Goal: Check status: Check status

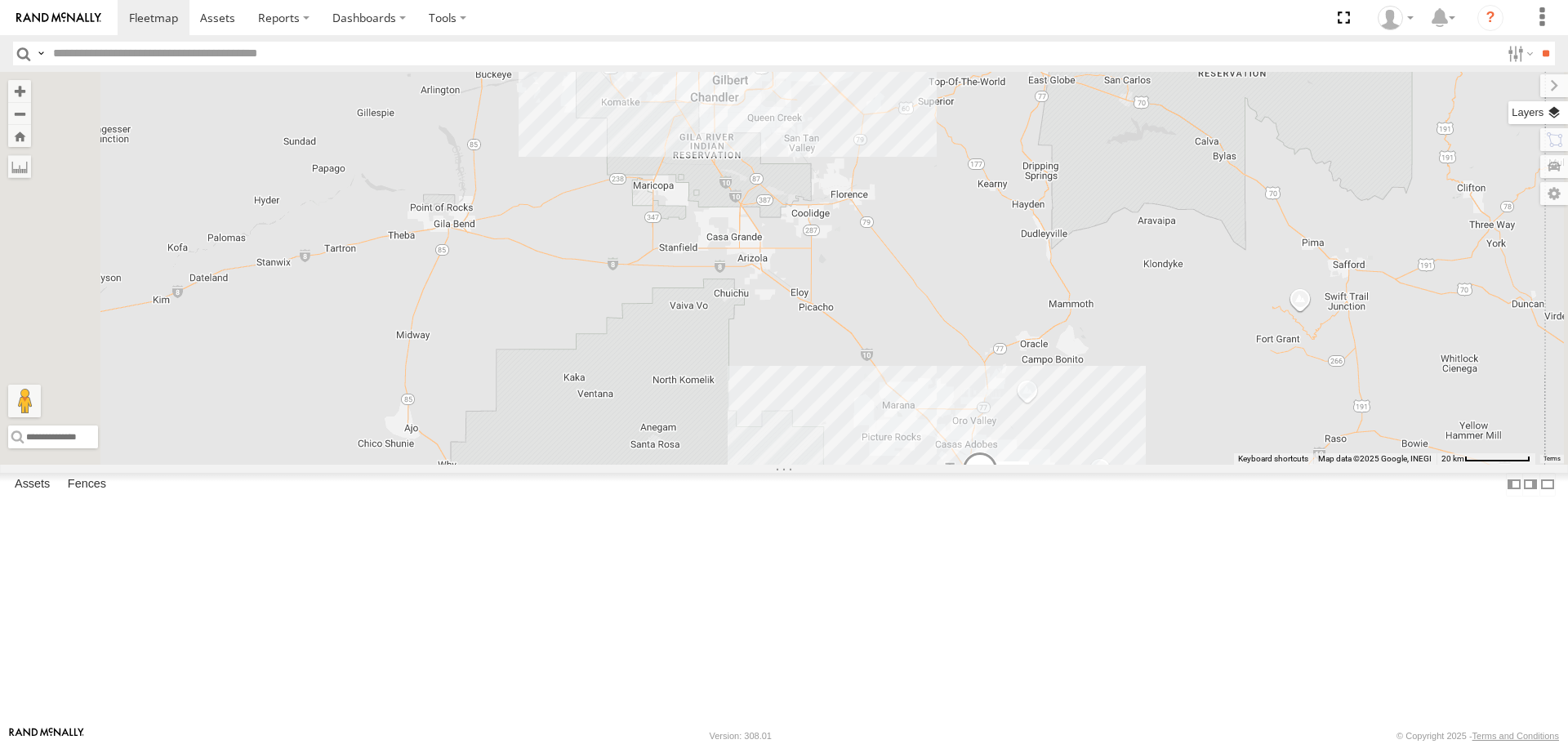
click at [1559, 111] on label at bounding box center [1538, 113] width 59 height 23
click at [0, 0] on label at bounding box center [0, 0] width 0 height 0
click at [0, 0] on span "Traffic" at bounding box center [0, 0] width 0 height 0
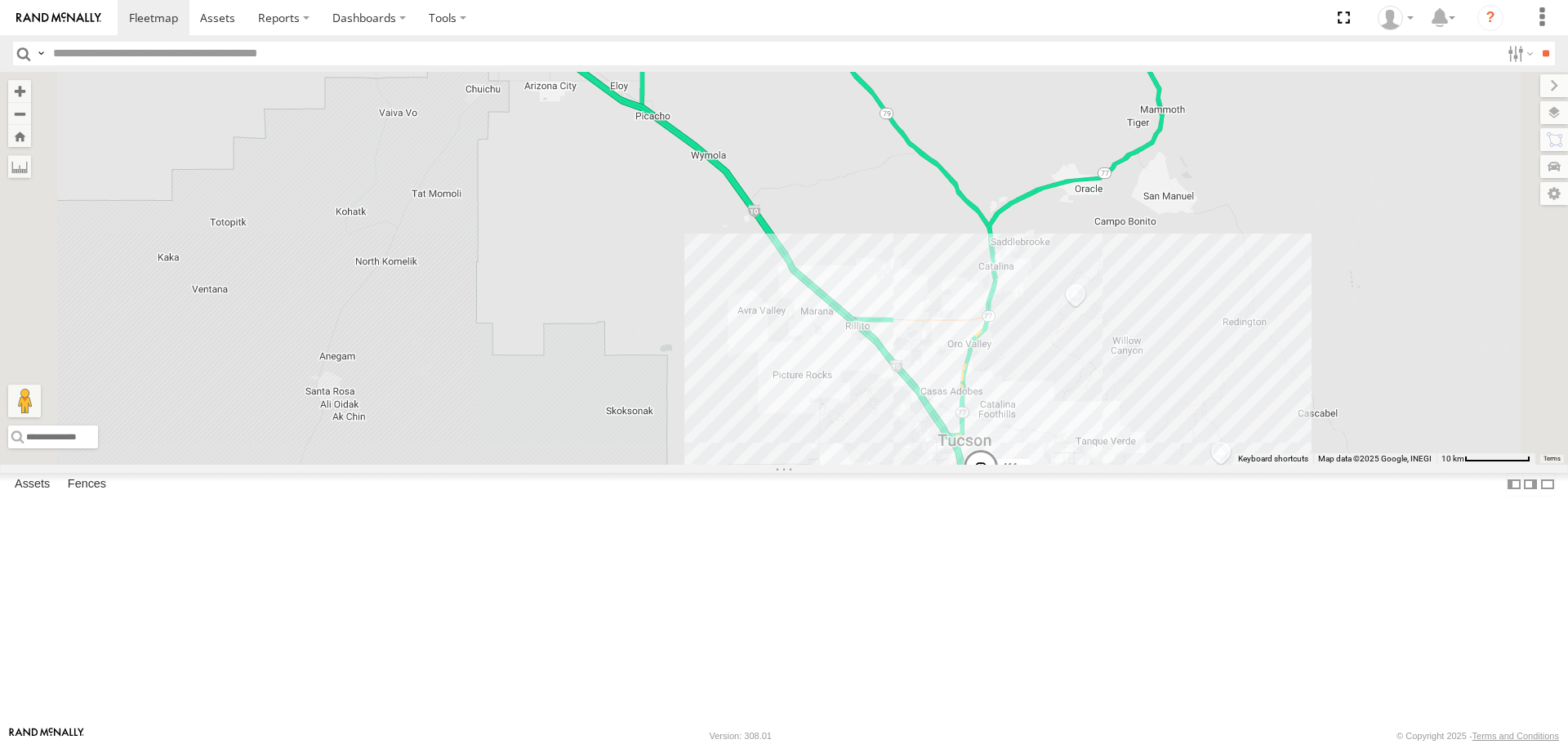
drag, startPoint x: 1125, startPoint y: 483, endPoint x: 1166, endPoint y: 395, distance: 97.1
click at [1166, 395] on div "411 377" at bounding box center [784, 267] width 1568 height 392
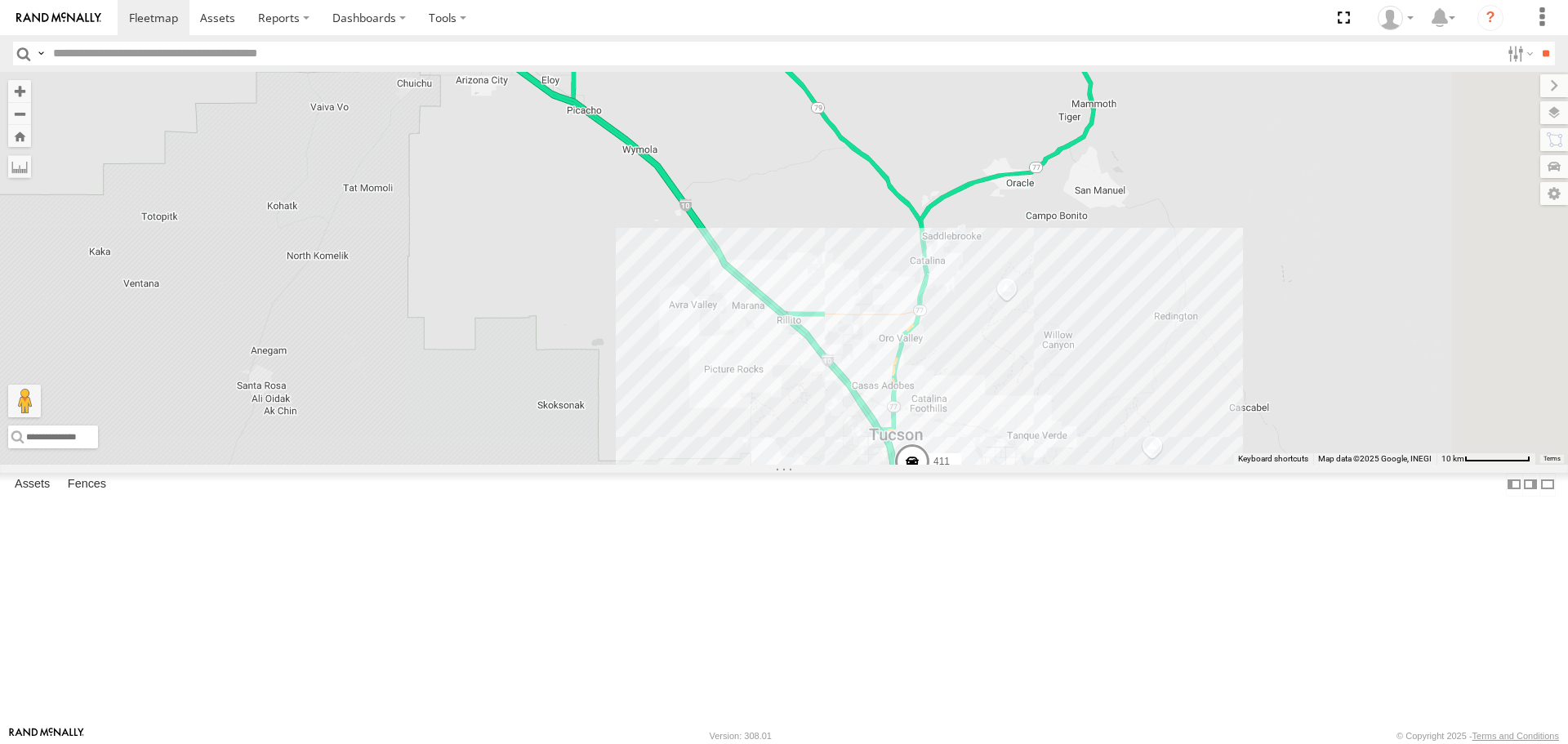
drag, startPoint x: 944, startPoint y: 158, endPoint x: 827, endPoint y: 107, distance: 127.6
click at [827, 107] on div "411 377" at bounding box center [784, 267] width 1568 height 392
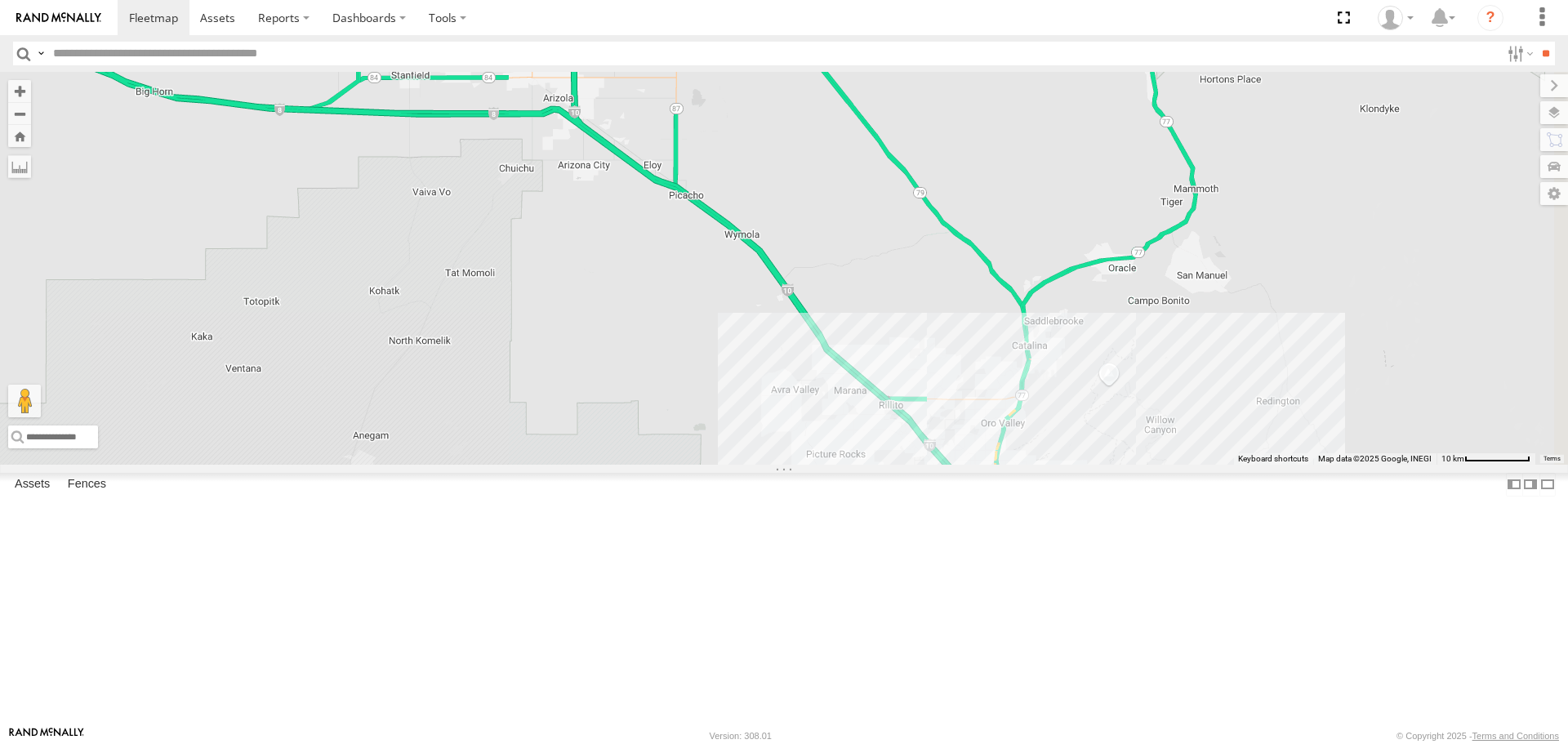
drag, startPoint x: 847, startPoint y: 175, endPoint x: 951, endPoint y: 265, distance: 137.5
click at [951, 265] on div "411 377" at bounding box center [784, 267] width 1568 height 392
click at [0, 0] on span "Transit" at bounding box center [0, 0] width 0 height 0
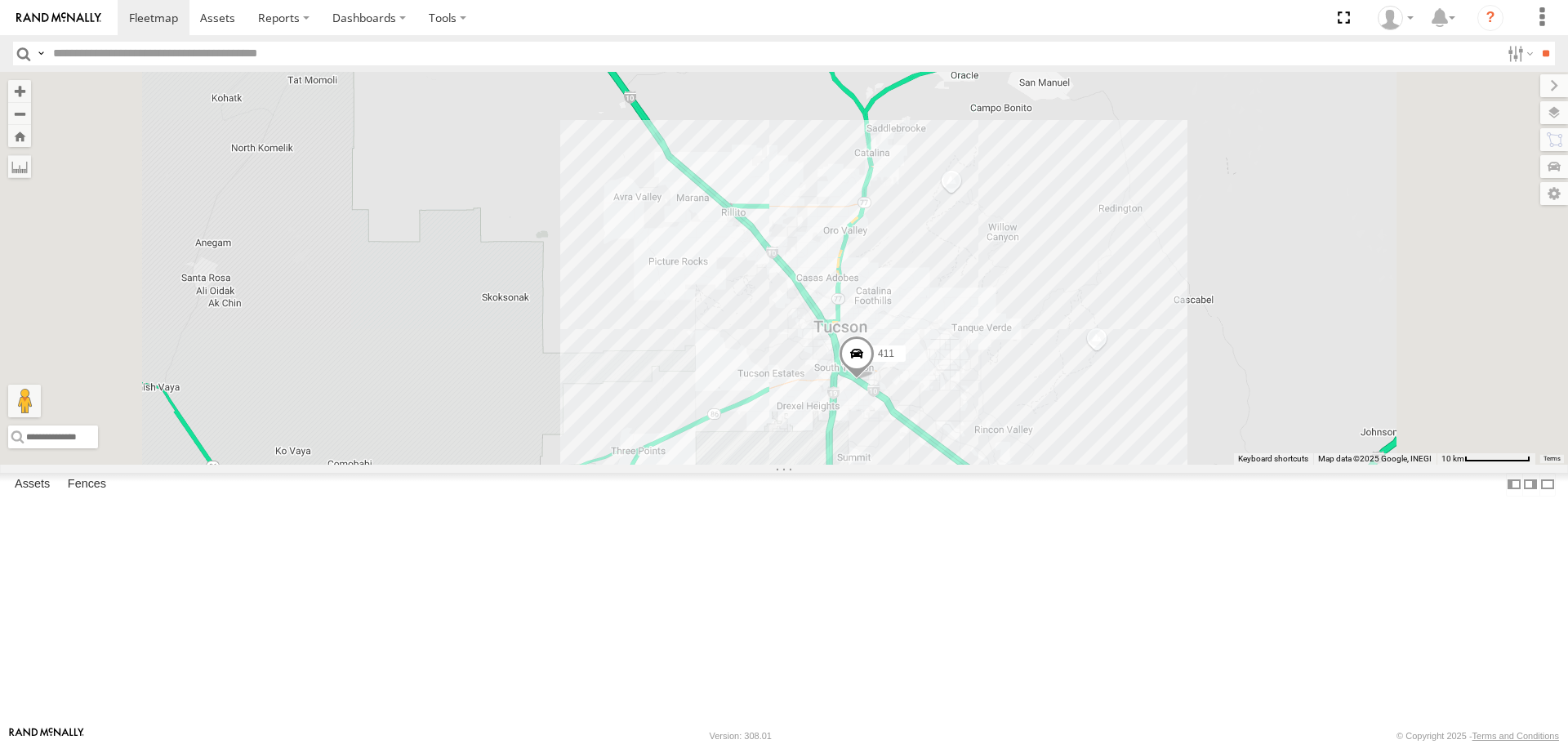
drag, startPoint x: 1007, startPoint y: 439, endPoint x: 1131, endPoint y: 625, distance: 223.5
click at [1131, 464] on div "411 377" at bounding box center [784, 267] width 1568 height 392
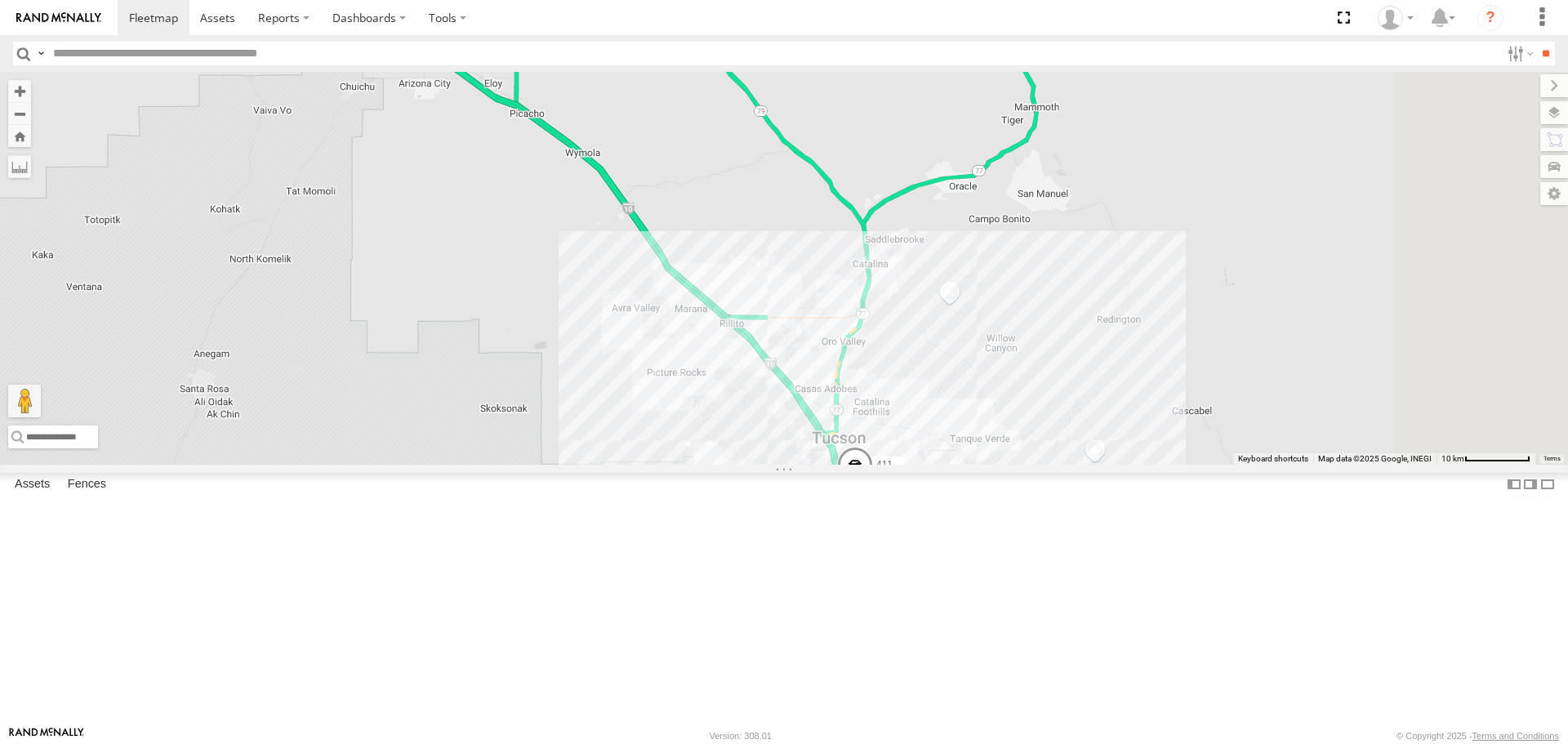
drag, startPoint x: 889, startPoint y: 300, endPoint x: 751, endPoint y: 243, distance: 149.3
click at [735, 189] on div "411 377" at bounding box center [784, 267] width 1568 height 392
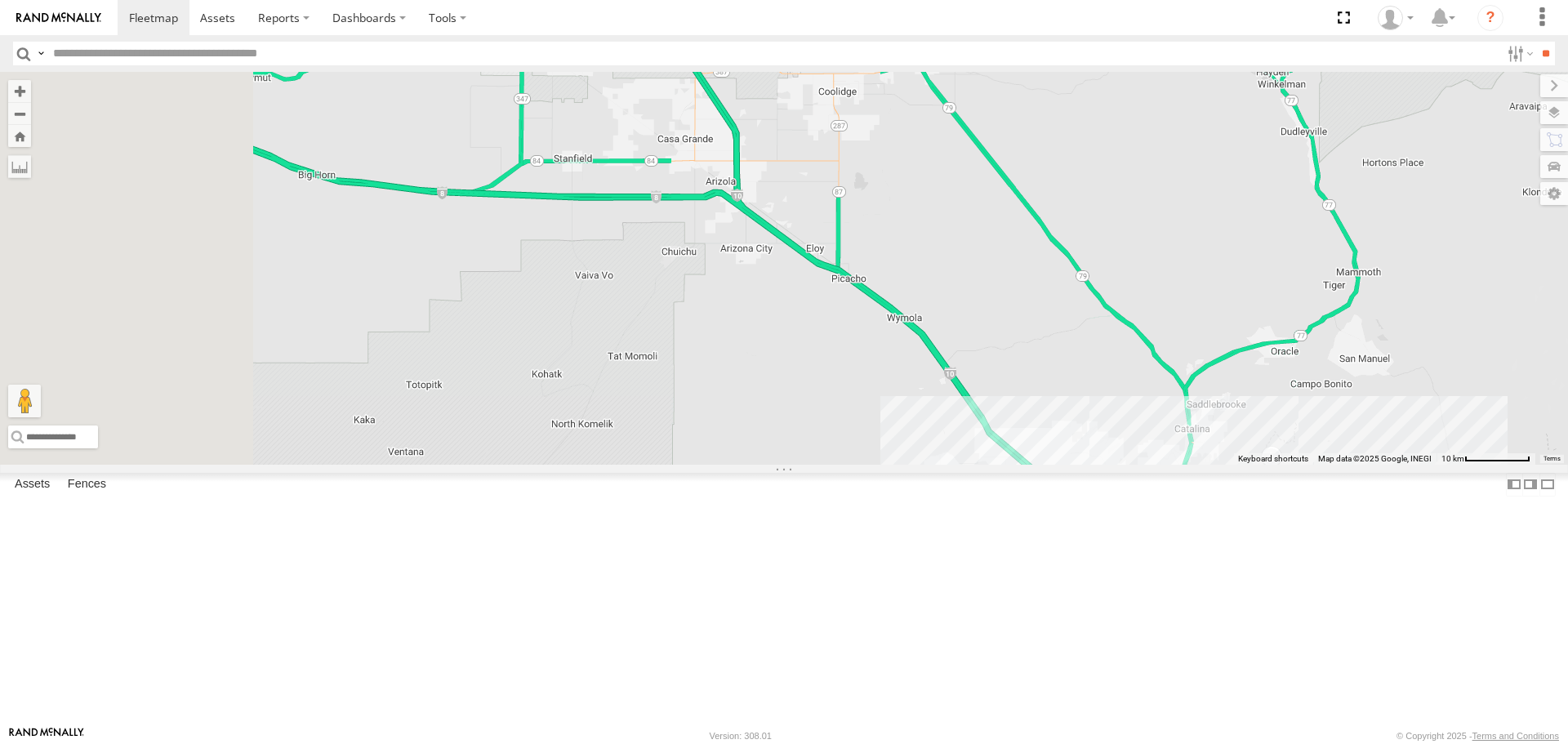
drag, startPoint x: 991, startPoint y: 531, endPoint x: 1330, endPoint y: 709, distance: 382.9
click at [1328, 464] on div "411 377" at bounding box center [784, 267] width 1568 height 392
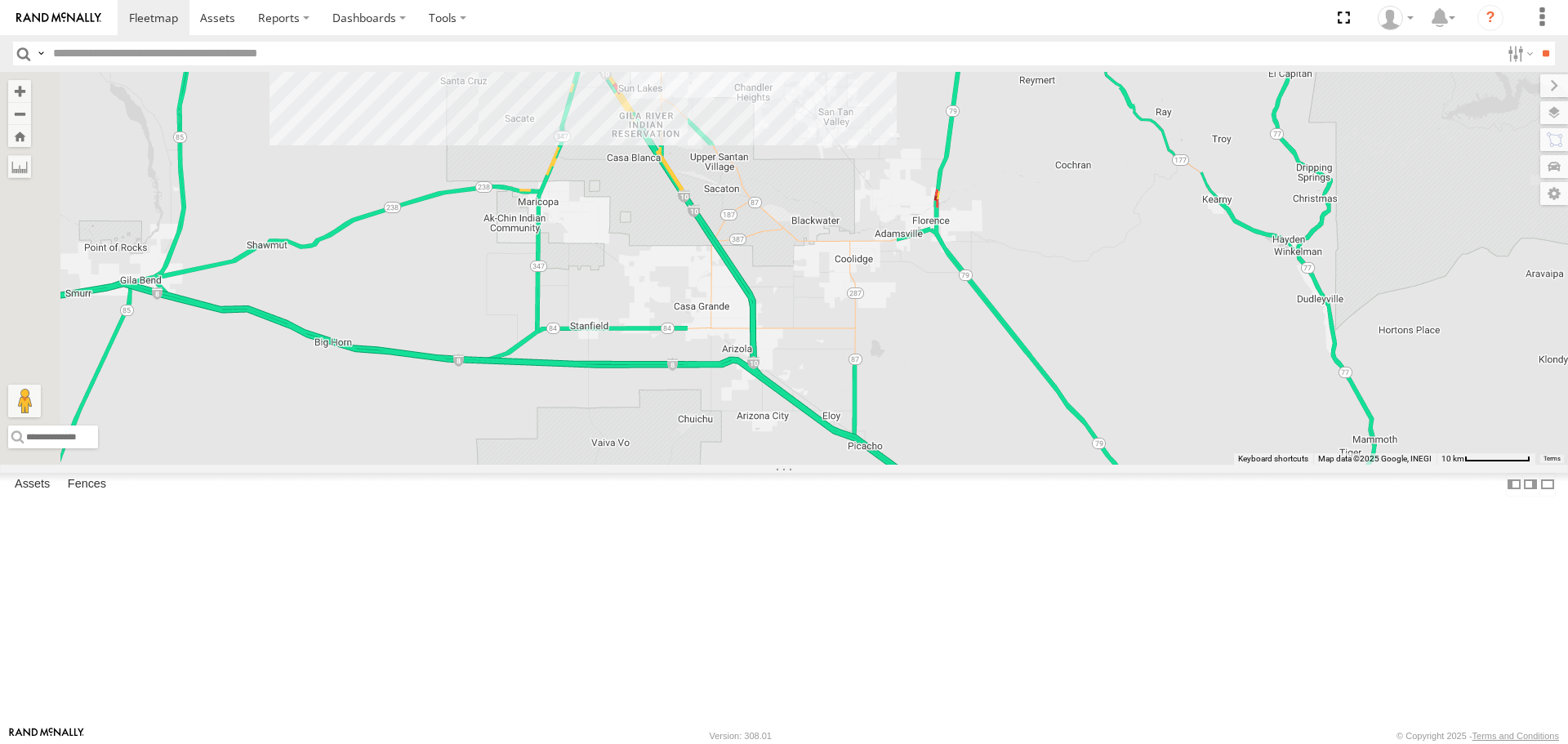
drag, startPoint x: 973, startPoint y: 281, endPoint x: 914, endPoint y: 404, distance: 136.4
click at [914, 404] on div "411 377" at bounding box center [784, 267] width 1568 height 392
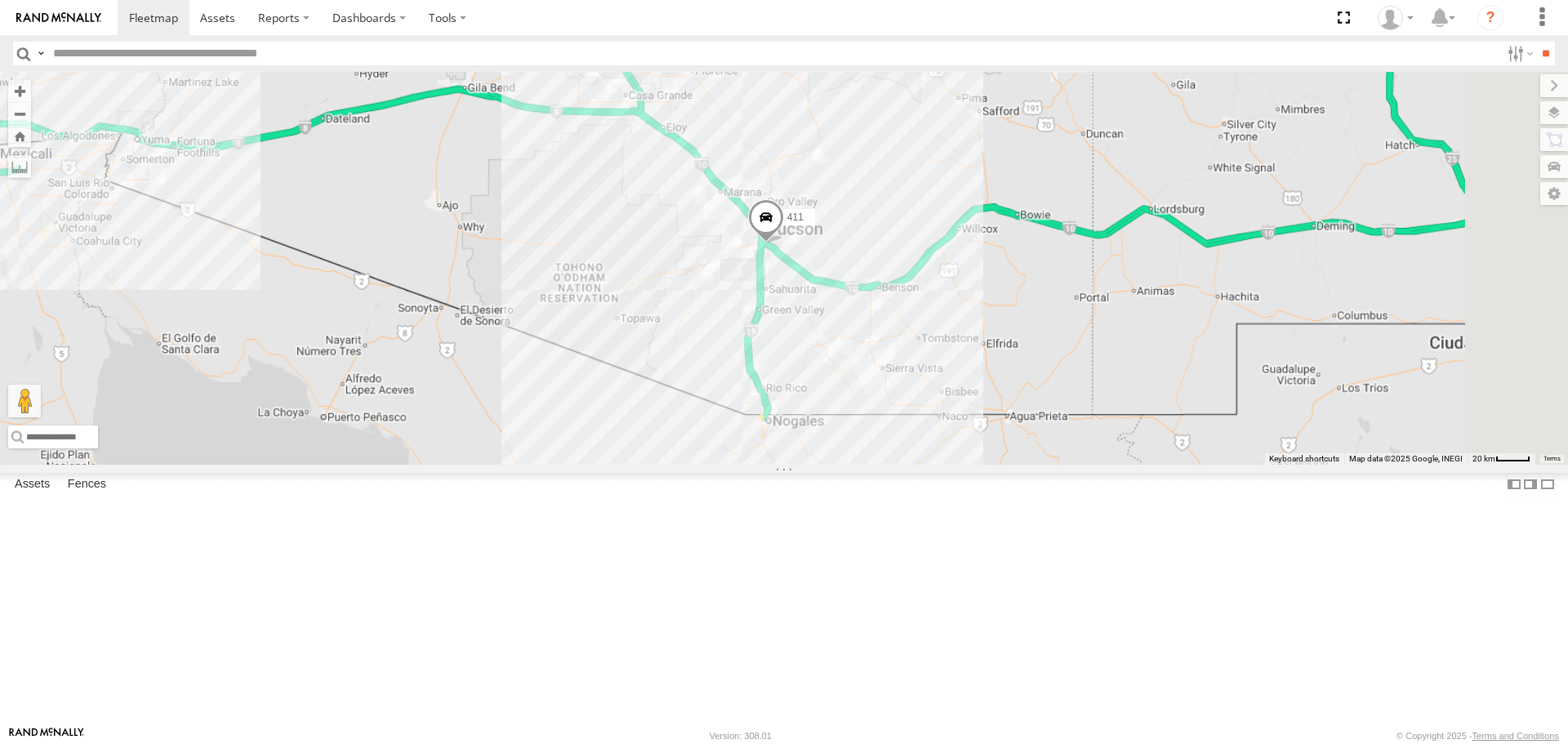
drag, startPoint x: 1129, startPoint y: 573, endPoint x: 840, endPoint y: 219, distance: 457.0
click at [840, 219] on div "411 377" at bounding box center [784, 267] width 1568 height 392
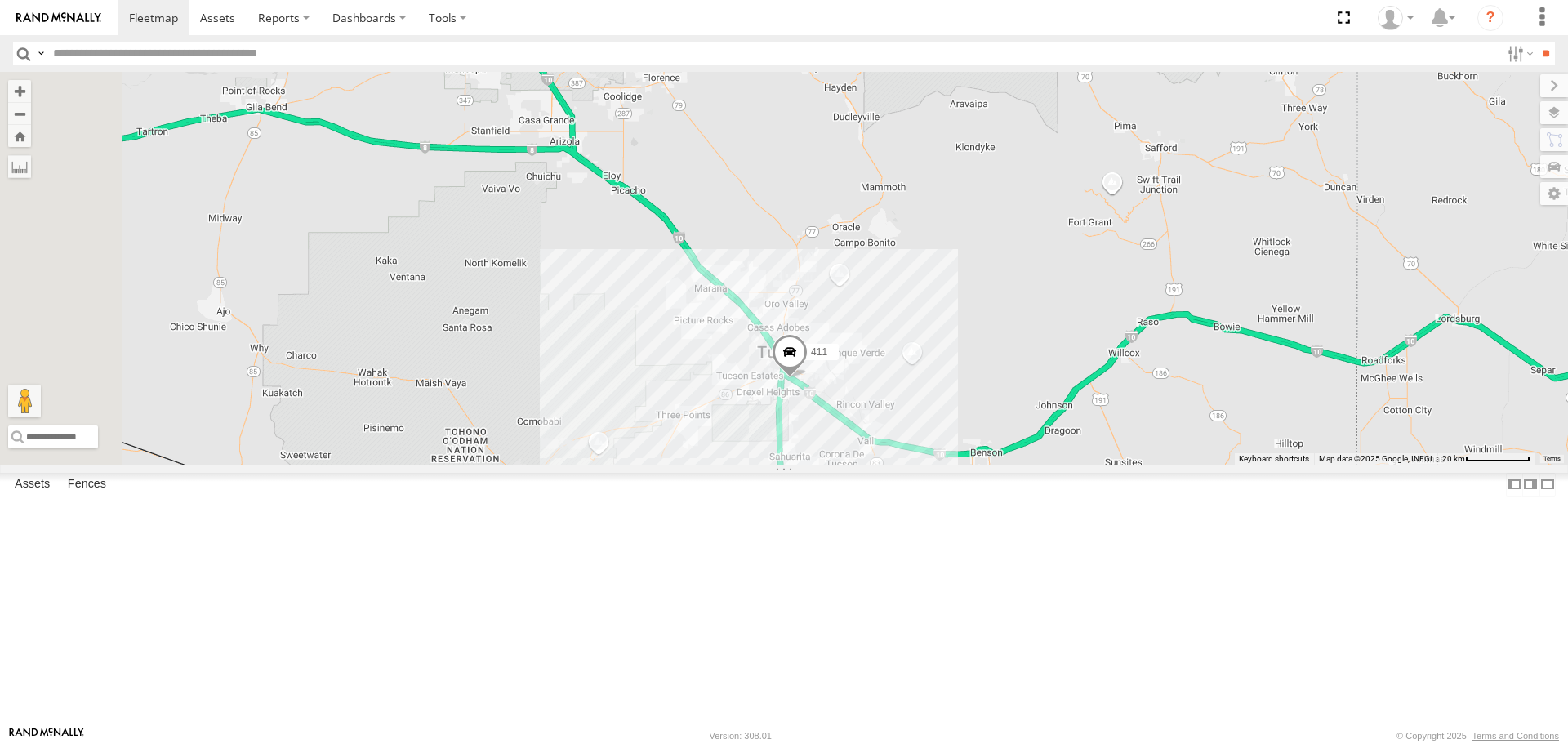
drag, startPoint x: 921, startPoint y: 199, endPoint x: 967, endPoint y: 385, distance: 191.6
click at [965, 385] on div "411" at bounding box center [784, 267] width 1568 height 392
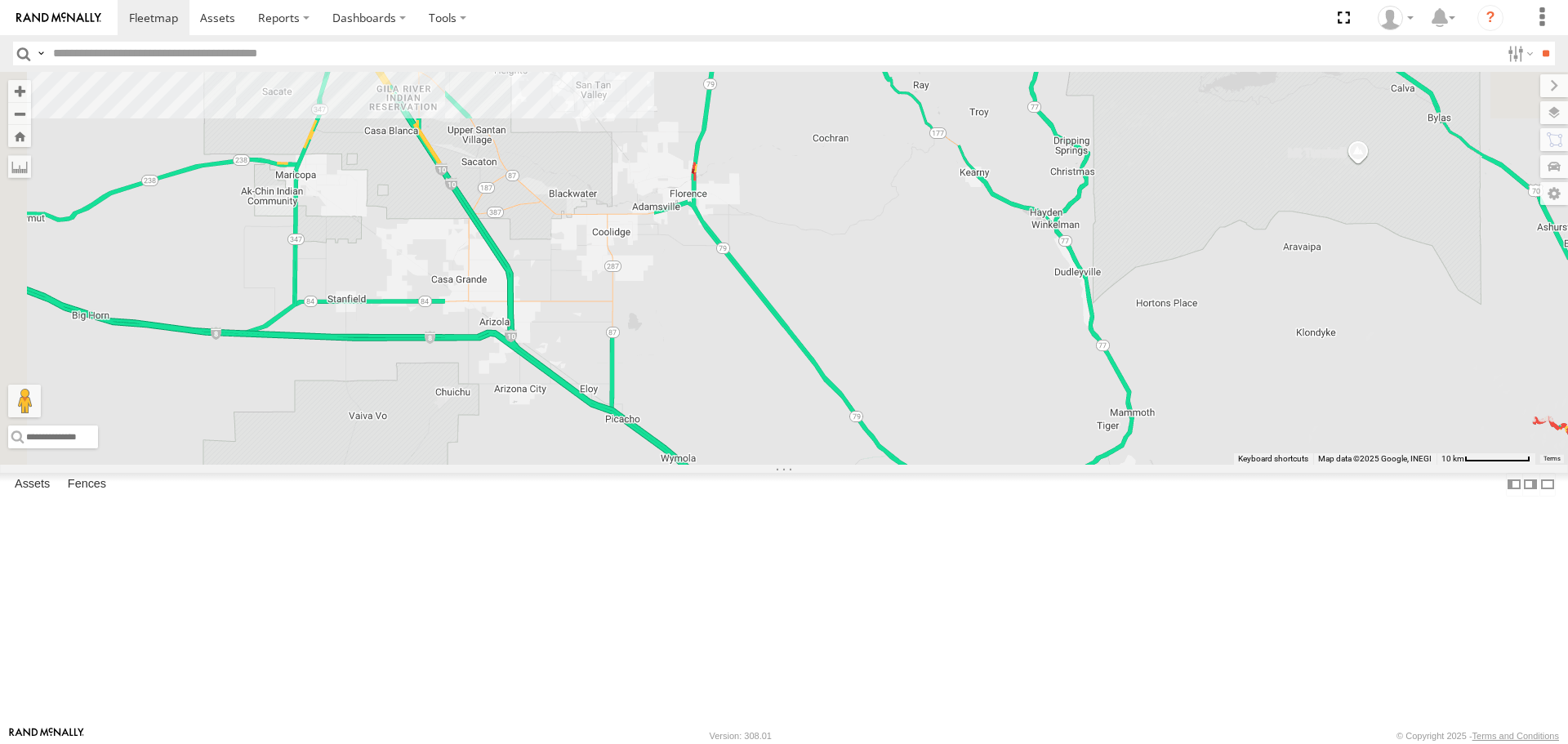
drag, startPoint x: 787, startPoint y: 354, endPoint x: 932, endPoint y: 562, distance: 253.6
click at [933, 464] on div "411 377" at bounding box center [784, 267] width 1568 height 392
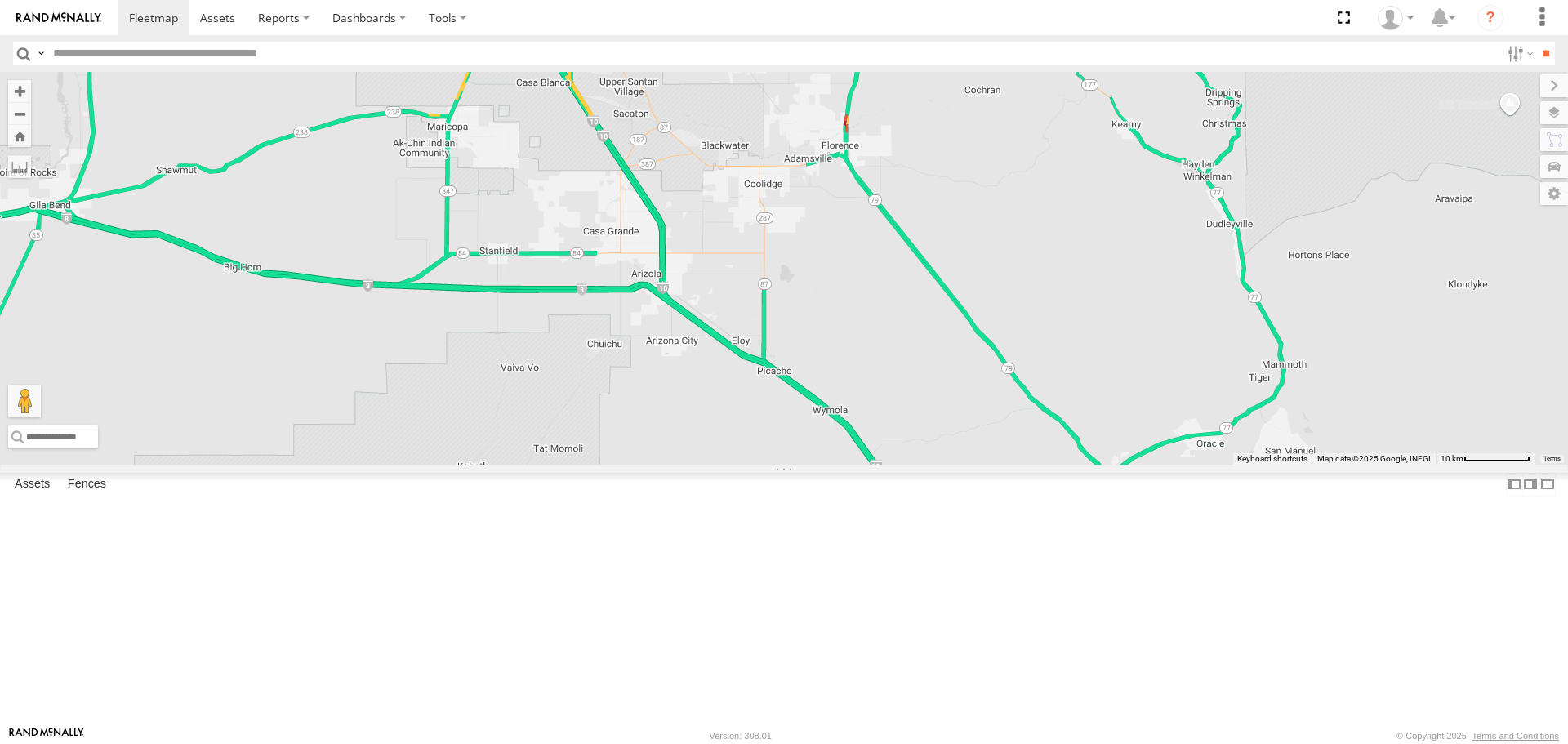
drag, startPoint x: 840, startPoint y: 351, endPoint x: 975, endPoint y: 299, distance: 144.7
click at [989, 299] on div "411 377" at bounding box center [784, 267] width 1568 height 392
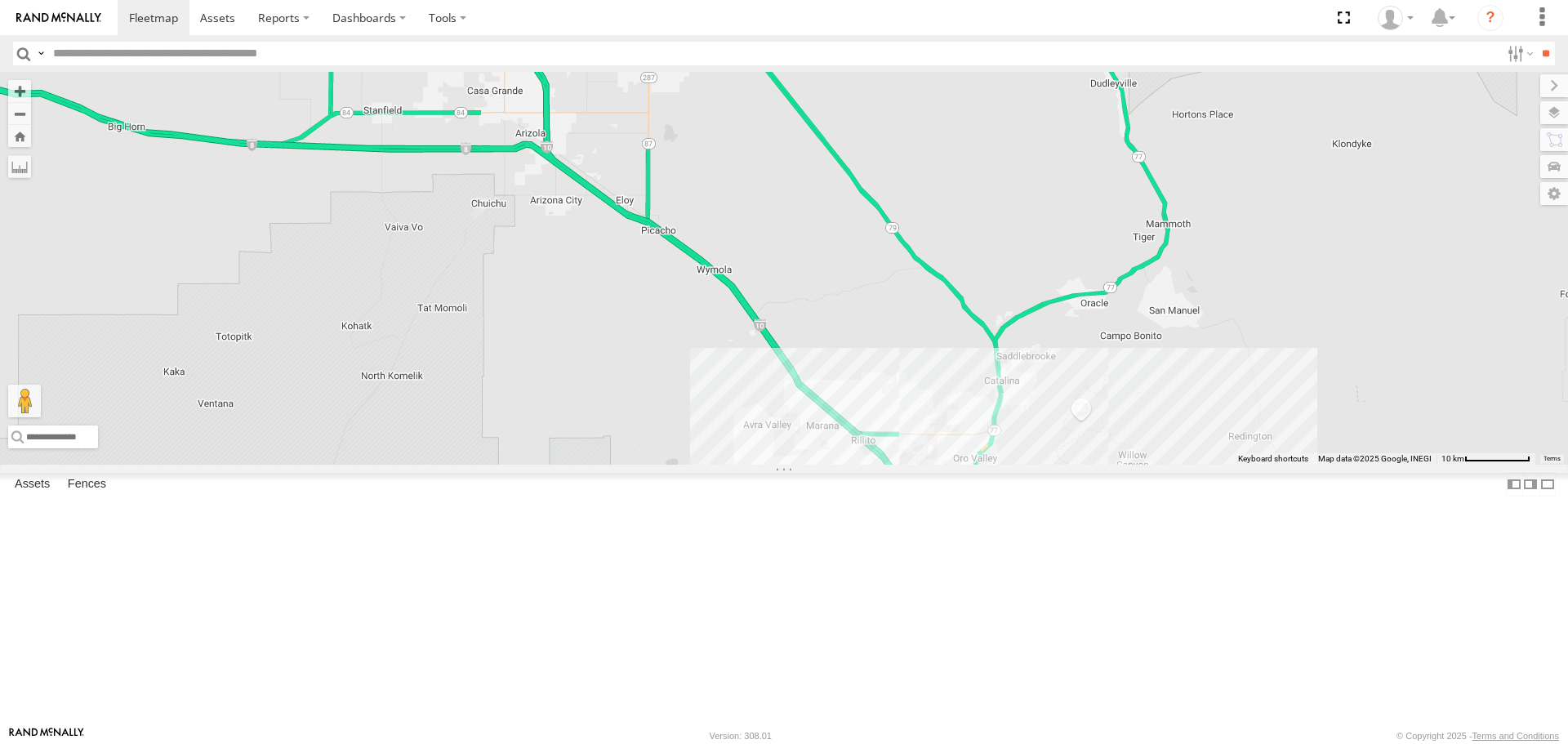
drag, startPoint x: 1106, startPoint y: 504, endPoint x: 990, endPoint y: 364, distance: 181.8
click at [990, 364] on div "411 377" at bounding box center [784, 267] width 1568 height 392
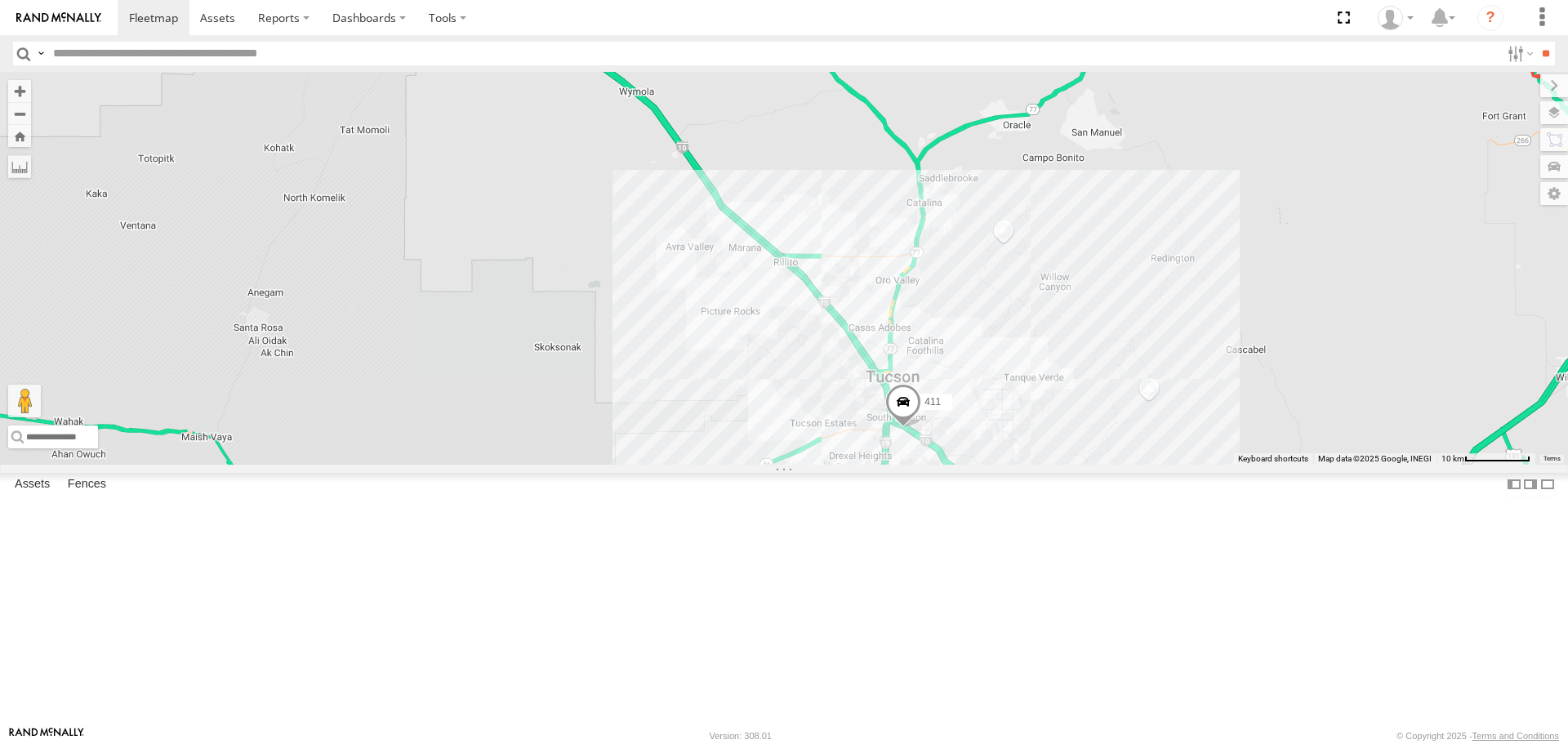
drag, startPoint x: 1219, startPoint y: 566, endPoint x: 1142, endPoint y: 391, distance: 191.2
click at [1142, 391] on div "411 377" at bounding box center [784, 267] width 1568 height 392
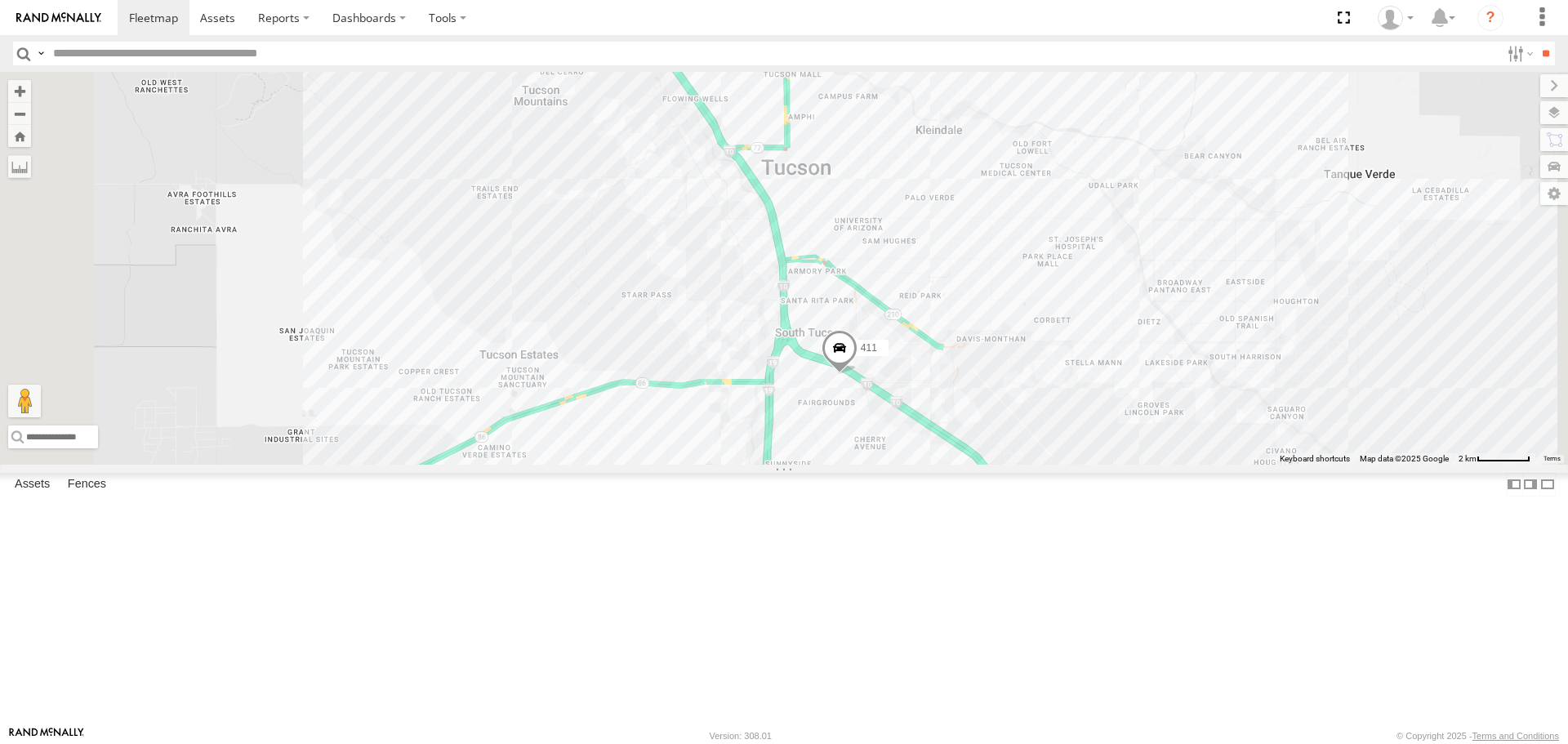
drag, startPoint x: 989, startPoint y: 410, endPoint x: 1030, endPoint y: 465, distance: 68.6
click at [1030, 464] on div "411 377" at bounding box center [784, 267] width 1568 height 392
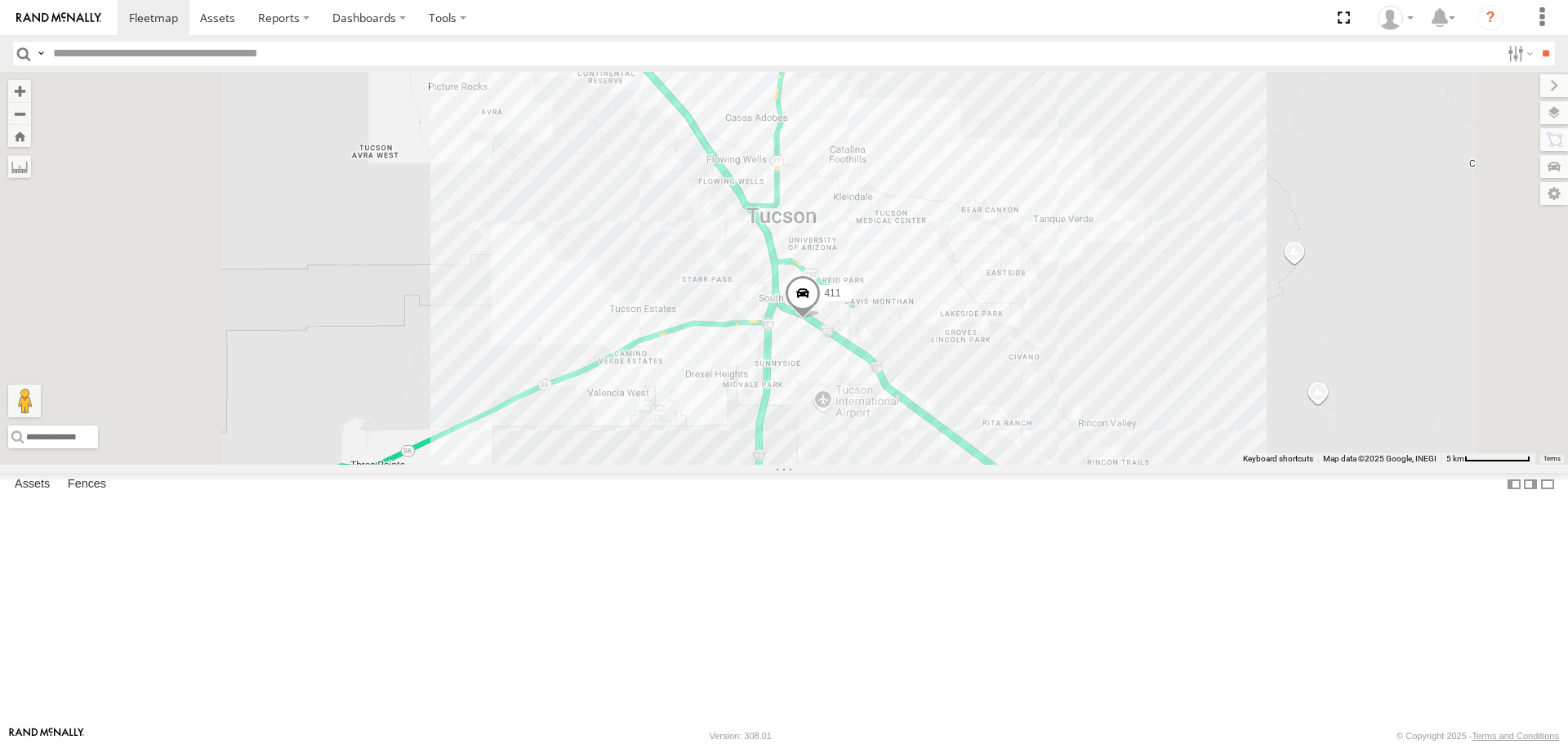
drag, startPoint x: 795, startPoint y: 289, endPoint x: 1206, endPoint y: 728, distance: 601.4
click at [1206, 730] on body at bounding box center [784, 372] width 1568 height 744
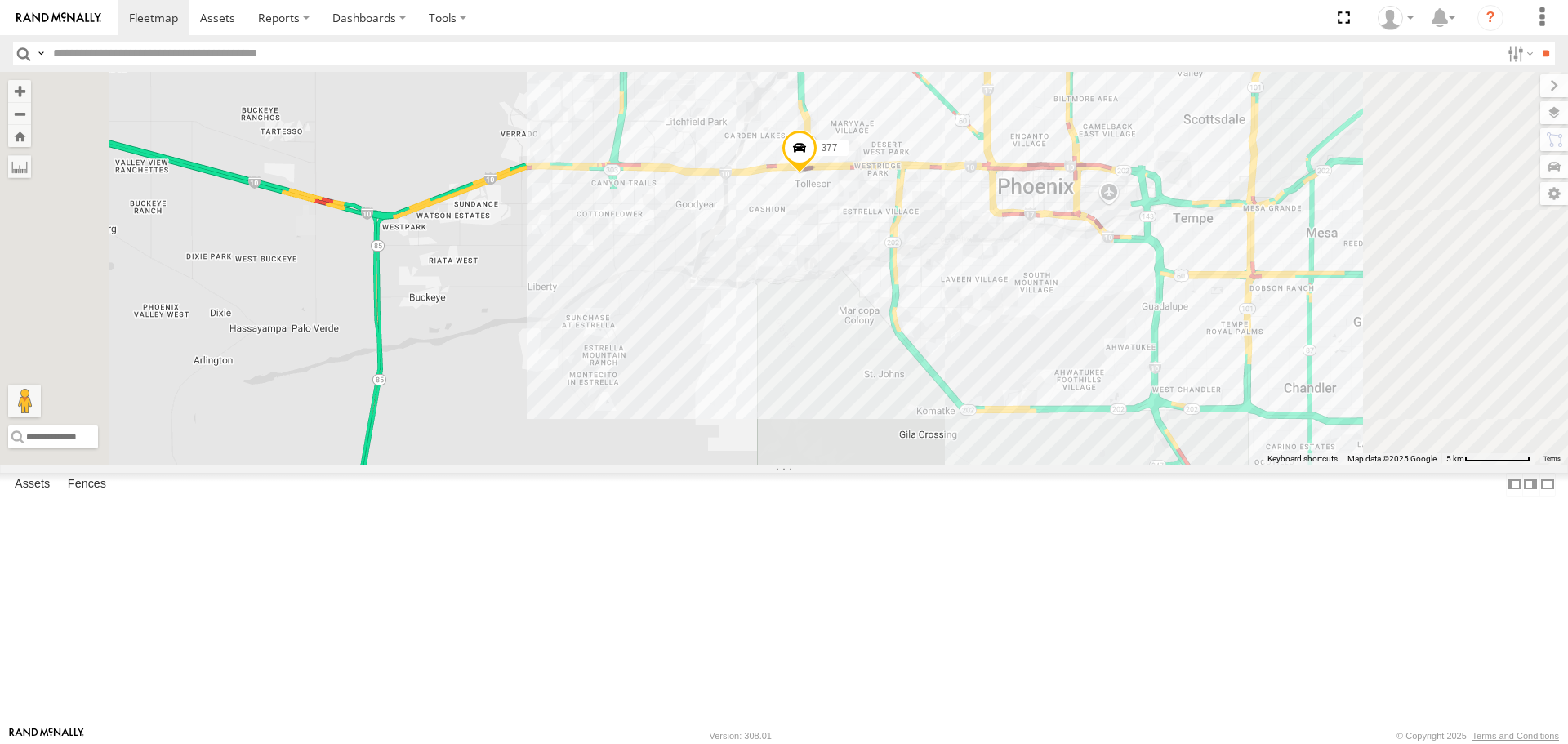
drag, startPoint x: 1266, startPoint y: 705, endPoint x: 601, endPoint y: 156, distance: 862.3
click at [650, 211] on div "411 377" at bounding box center [784, 267] width 1568 height 392
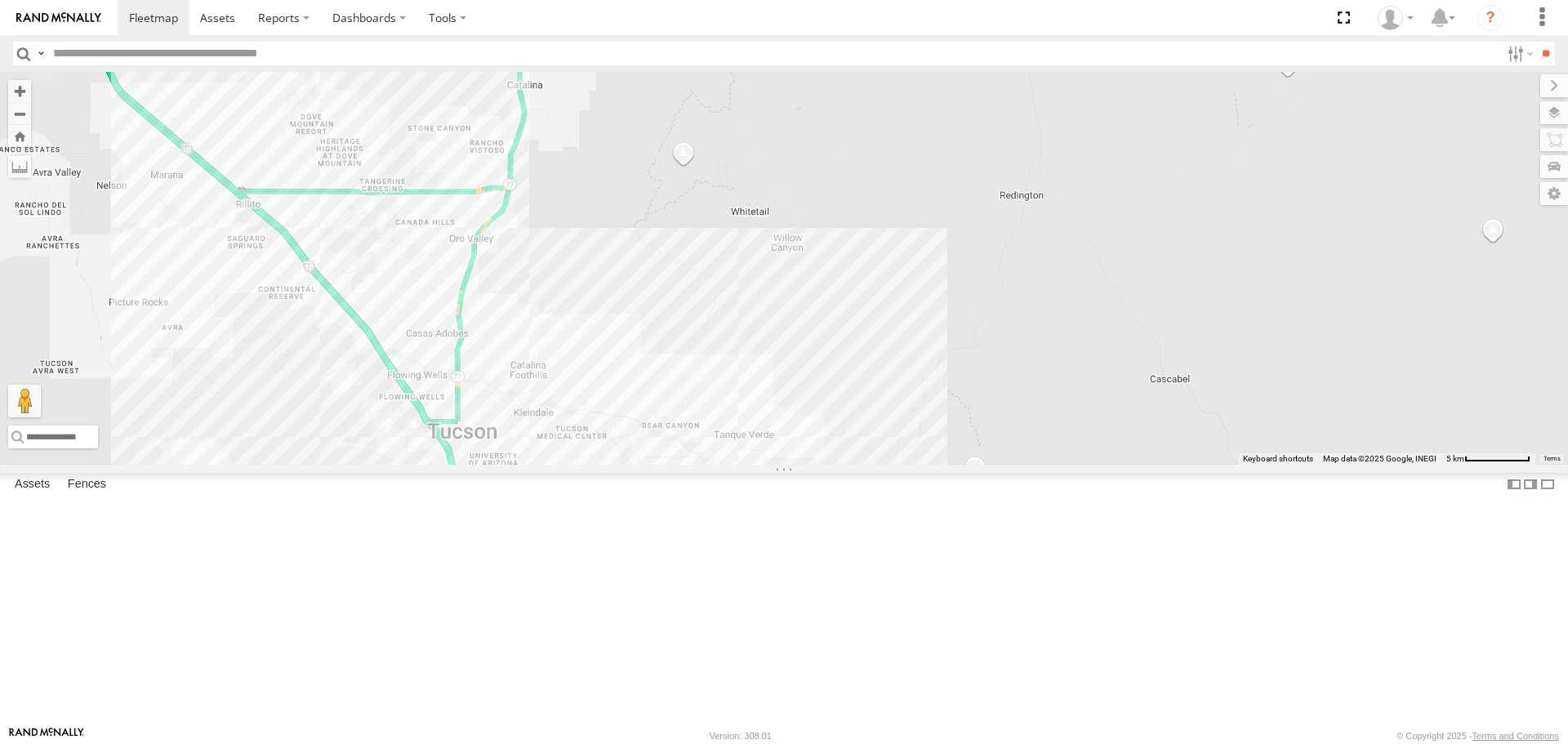
drag, startPoint x: 762, startPoint y: 269, endPoint x: 1229, endPoint y: 592, distance: 567.8
click at [1239, 464] on div "411 377" at bounding box center [784, 267] width 1568 height 392
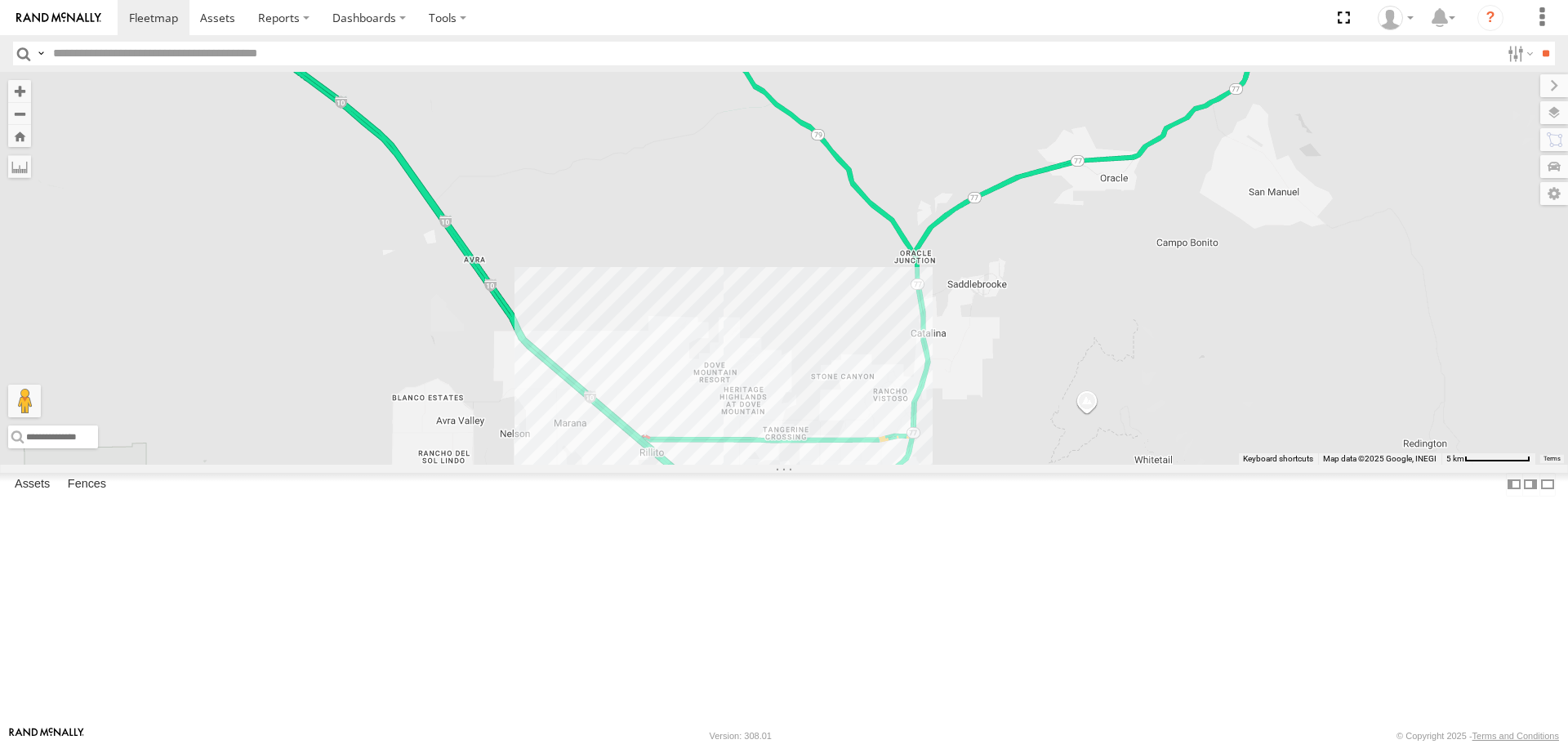
drag, startPoint x: 784, startPoint y: 249, endPoint x: 1091, endPoint y: 438, distance: 360.5
click at [1083, 437] on div "411 377" at bounding box center [784, 267] width 1568 height 392
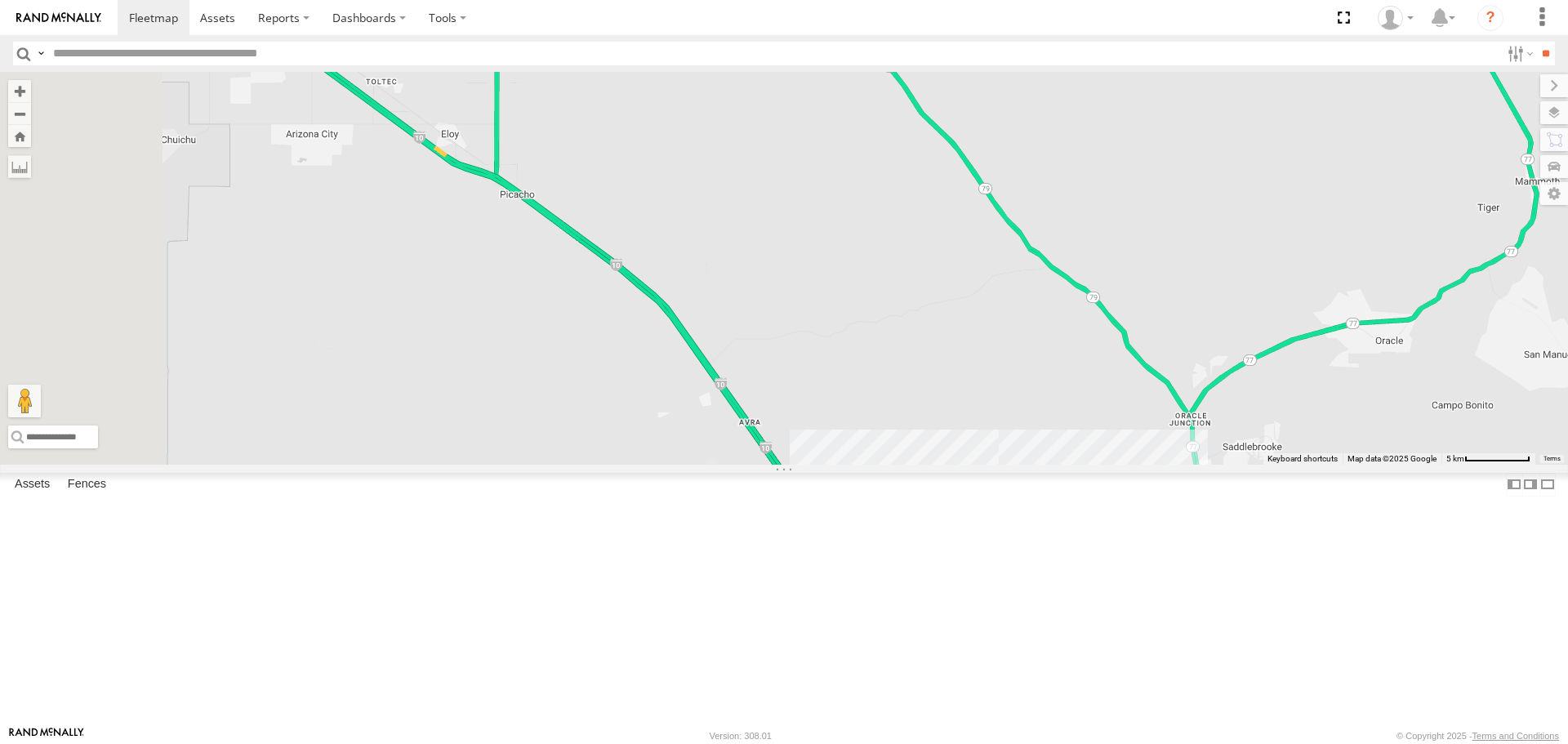
drag, startPoint x: 1042, startPoint y: 497, endPoint x: 1067, endPoint y: 507, distance: 26.9
click at [1067, 464] on div "411 377" at bounding box center [784, 267] width 1568 height 392
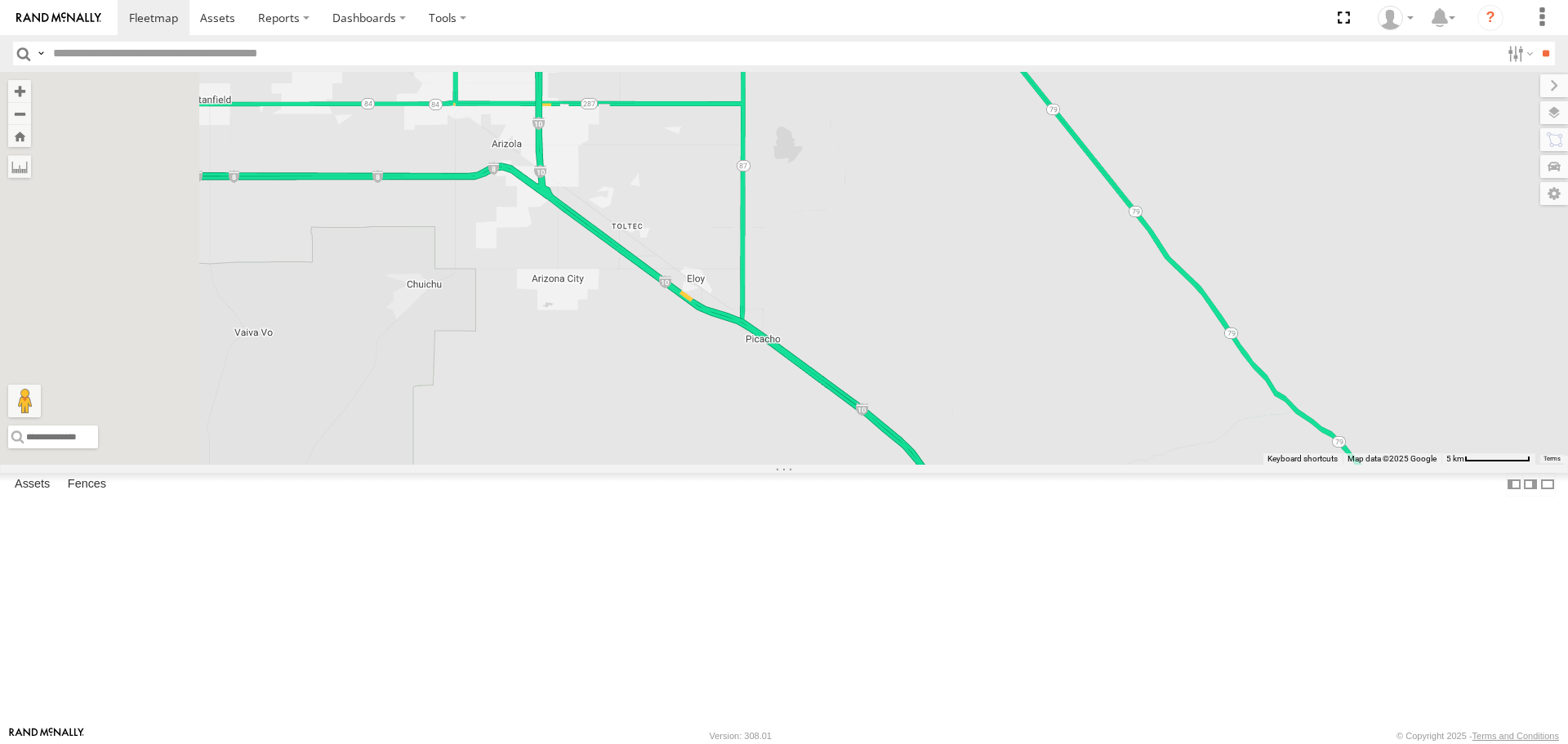
drag, startPoint x: 734, startPoint y: 288, endPoint x: 982, endPoint y: 437, distance: 289.3
click at [982, 437] on div "411 377" at bounding box center [784, 267] width 1568 height 392
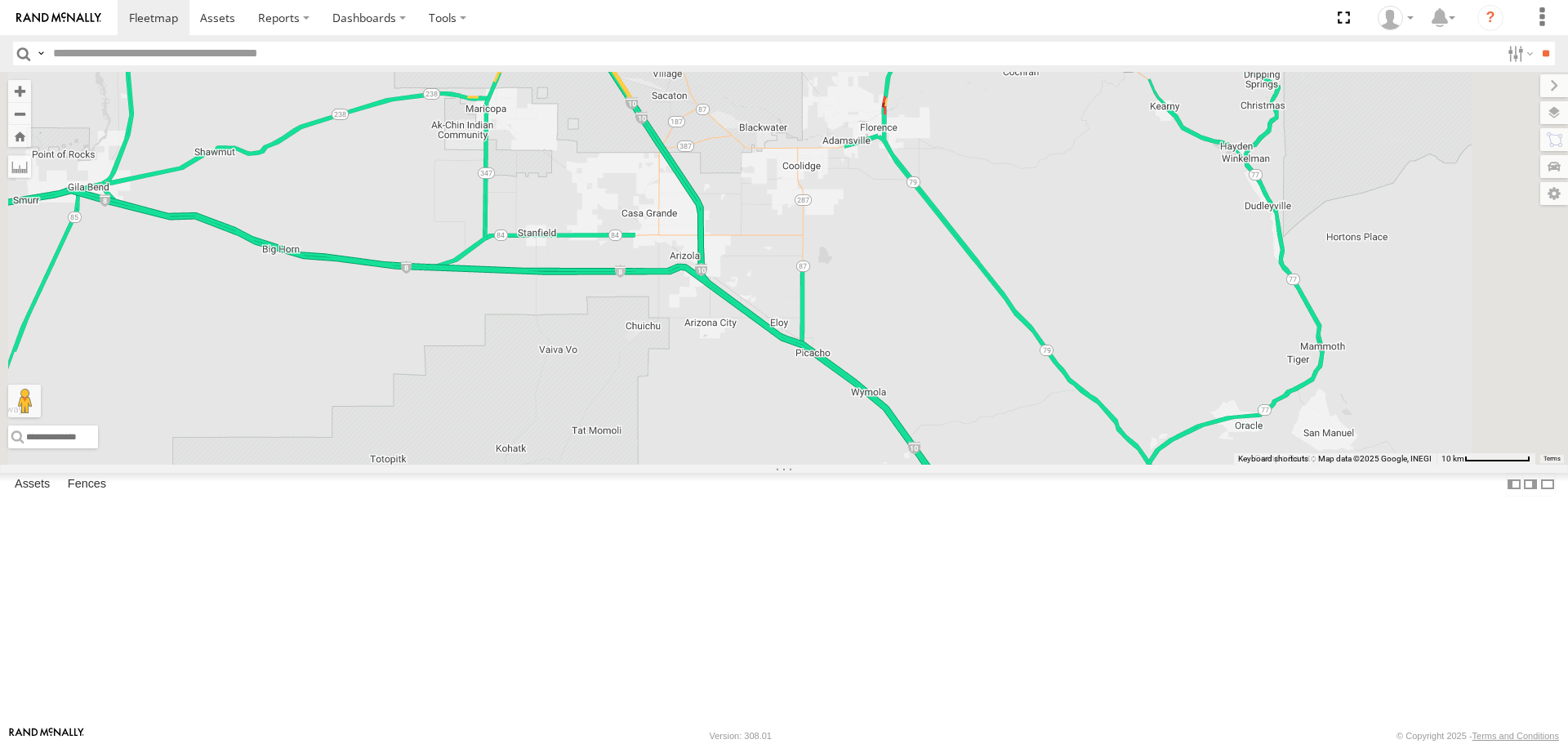
drag, startPoint x: 1104, startPoint y: 461, endPoint x: 1153, endPoint y: 558, distance: 108.7
click at [1153, 464] on div "411 377" at bounding box center [784, 267] width 1568 height 392
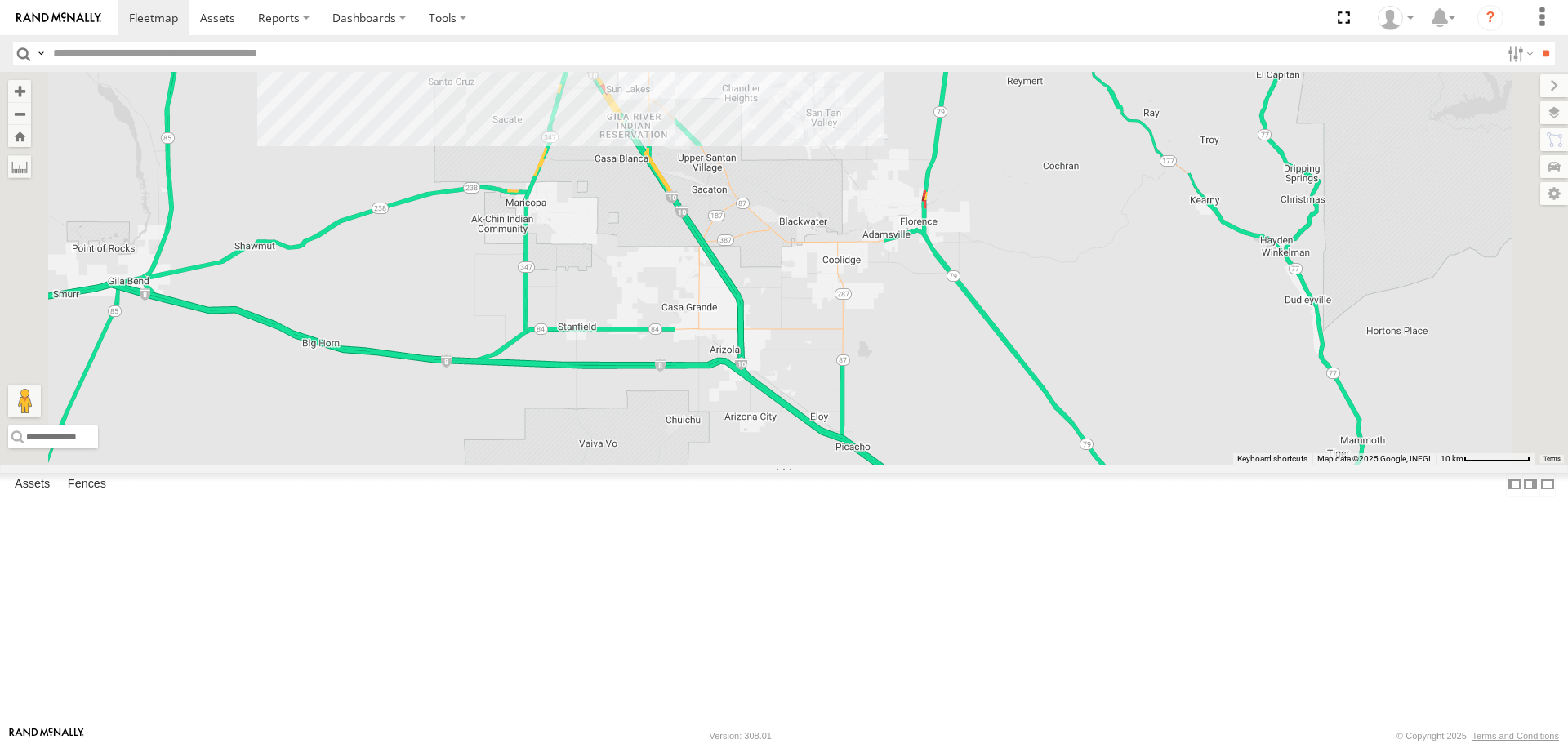
drag, startPoint x: 945, startPoint y: 374, endPoint x: 785, endPoint y: 226, distance: 218.0
click at [785, 226] on div "411 377" at bounding box center [784, 267] width 1568 height 392
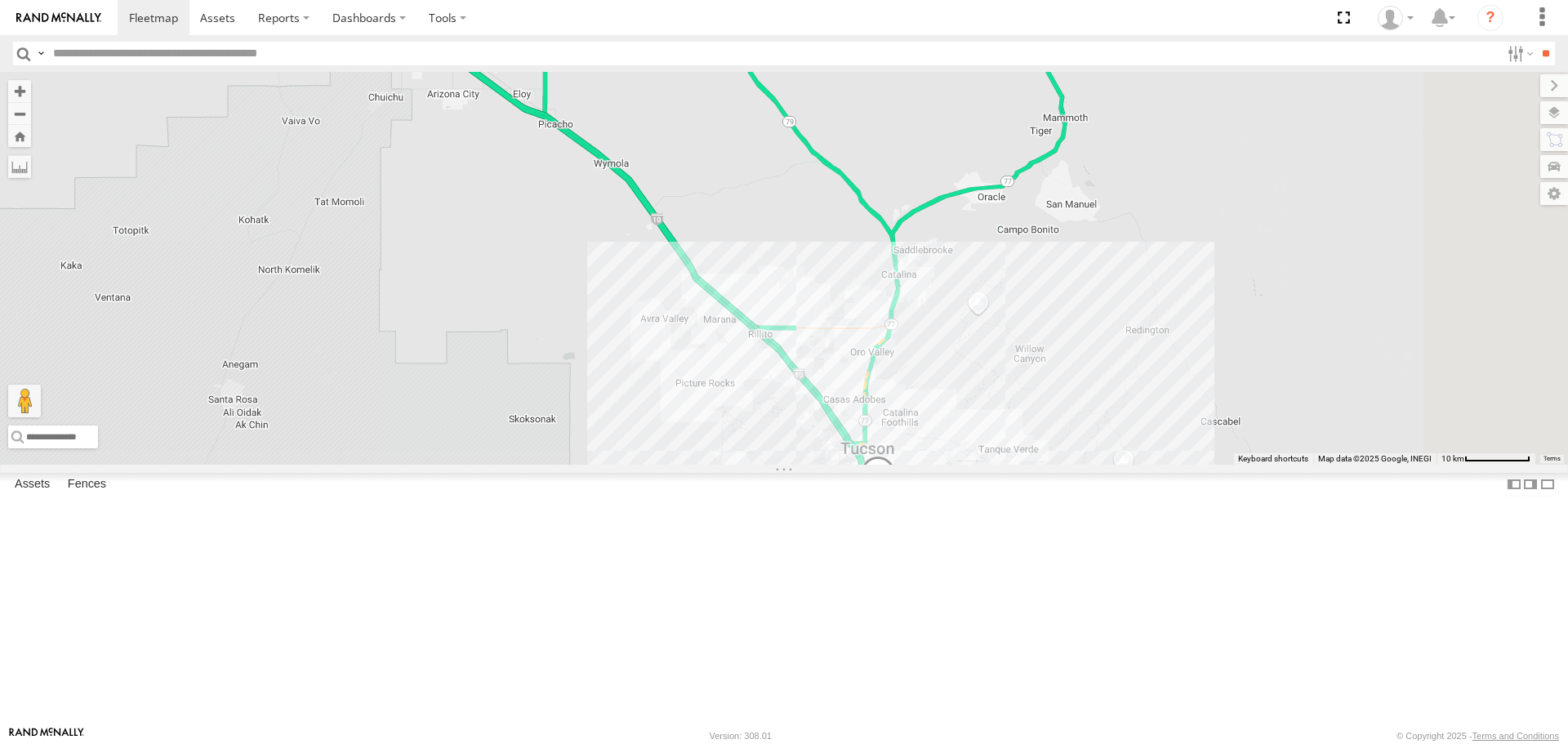
drag, startPoint x: 983, startPoint y: 467, endPoint x: 929, endPoint y: 374, distance: 107.5
click at [917, 364] on div "411 377" at bounding box center [784, 267] width 1568 height 392
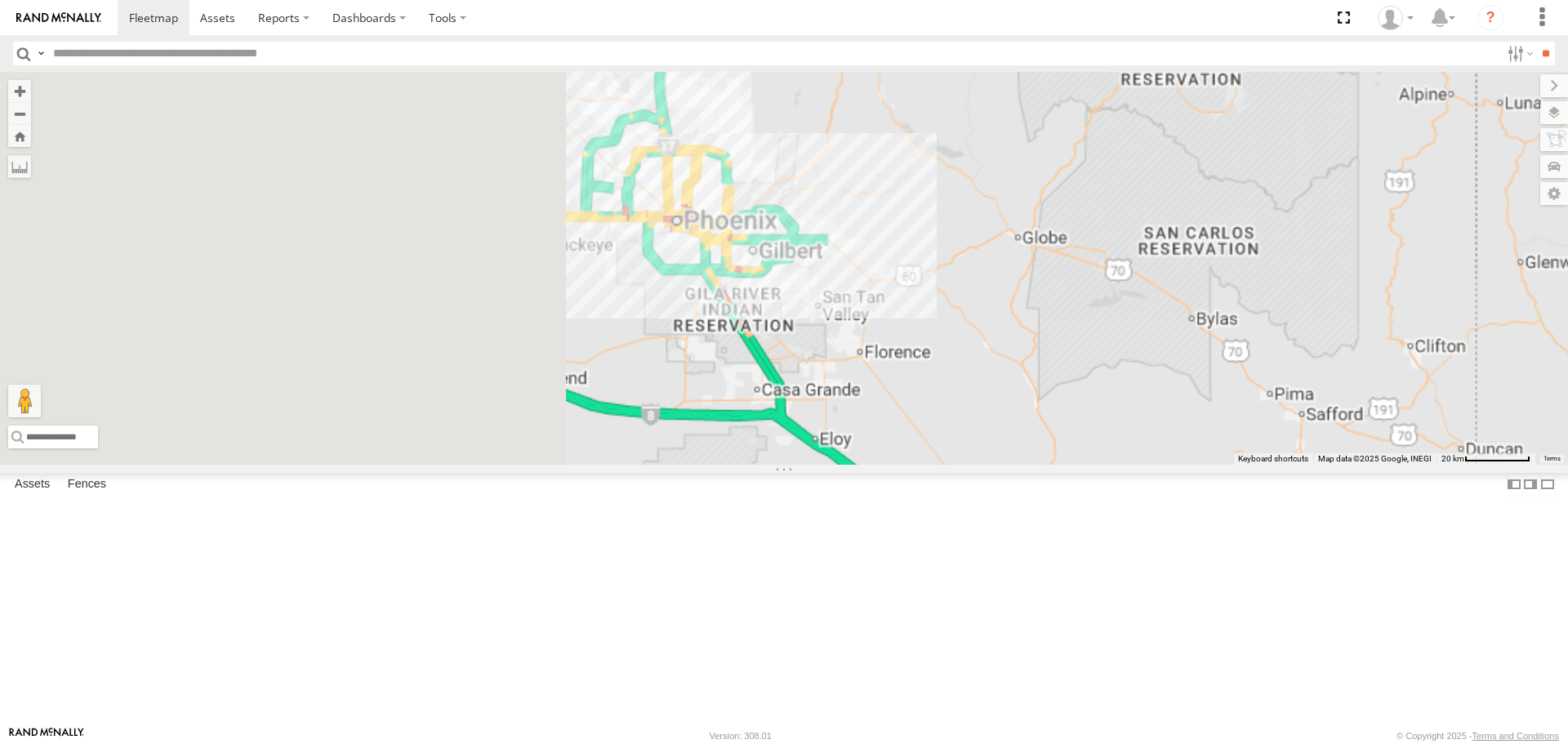
drag, startPoint x: 582, startPoint y: 231, endPoint x: 1098, endPoint y: 694, distance: 693.3
click at [1095, 464] on div "411" at bounding box center [784, 267] width 1568 height 392
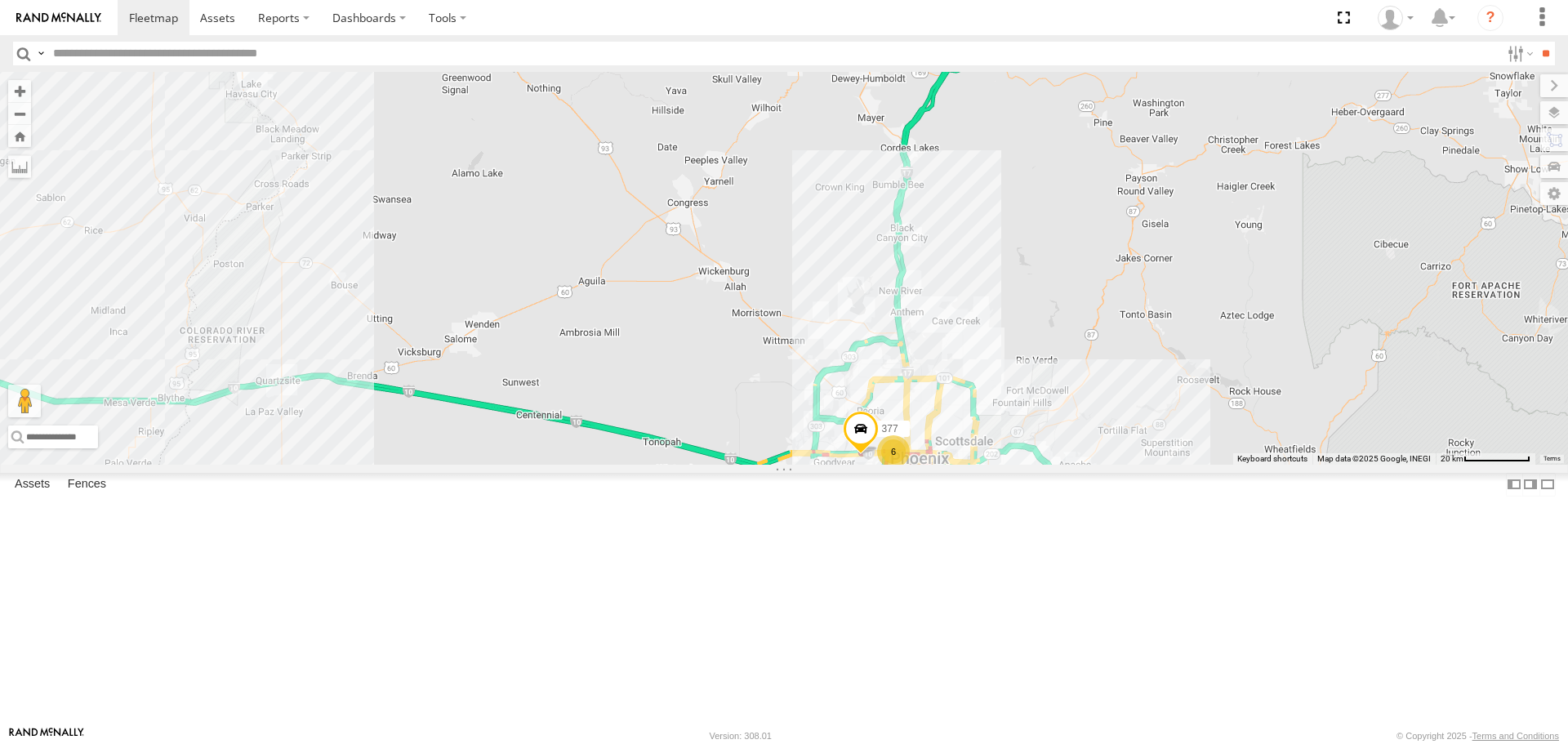
drag, startPoint x: 1141, startPoint y: 613, endPoint x: 846, endPoint y: 373, distance: 380.3
click at [846, 373] on div "411 6 377" at bounding box center [784, 267] width 1568 height 392
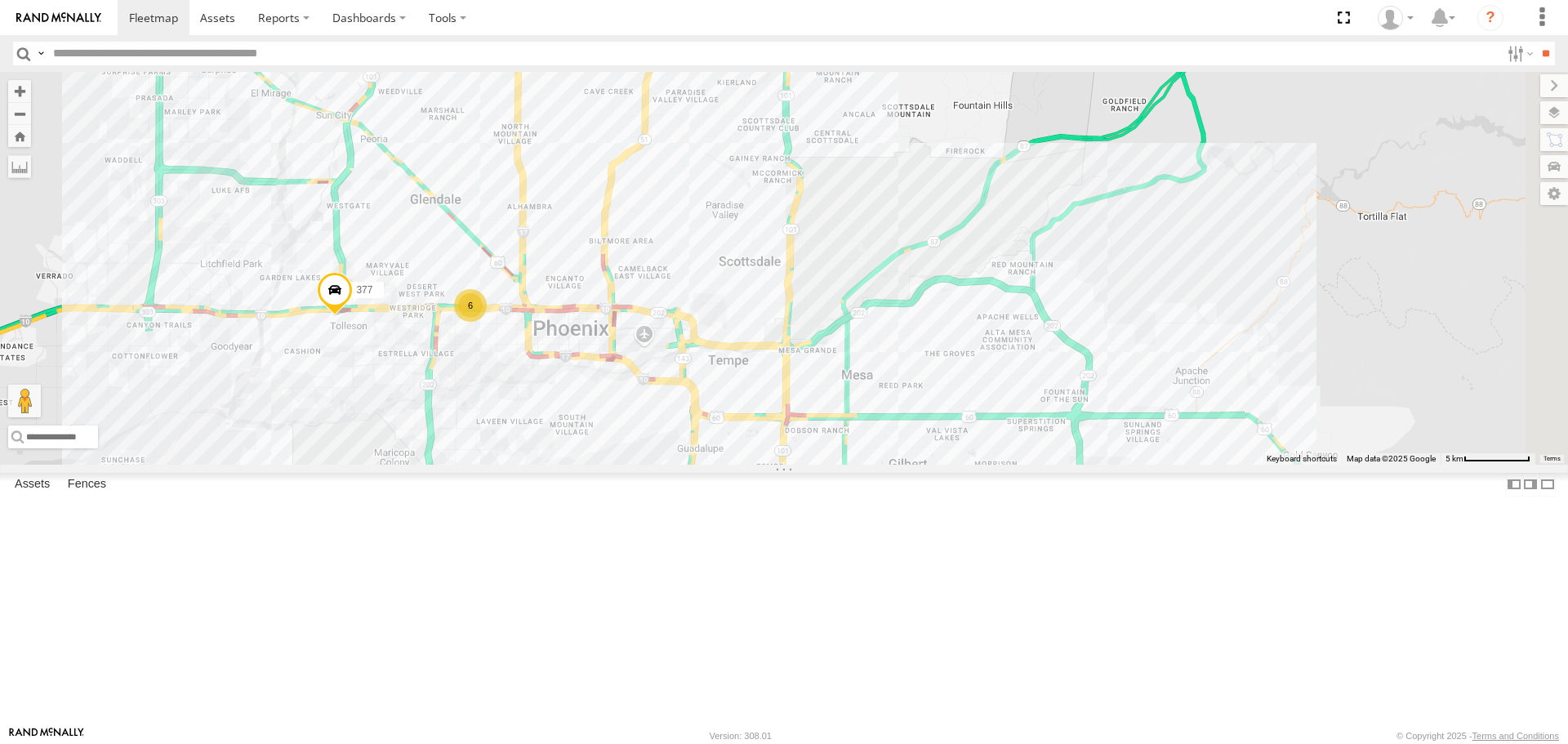
drag, startPoint x: 951, startPoint y: 347, endPoint x: 764, endPoint y: 412, distance: 198.0
click at [764, 412] on div "411 377 6" at bounding box center [784, 267] width 1568 height 392
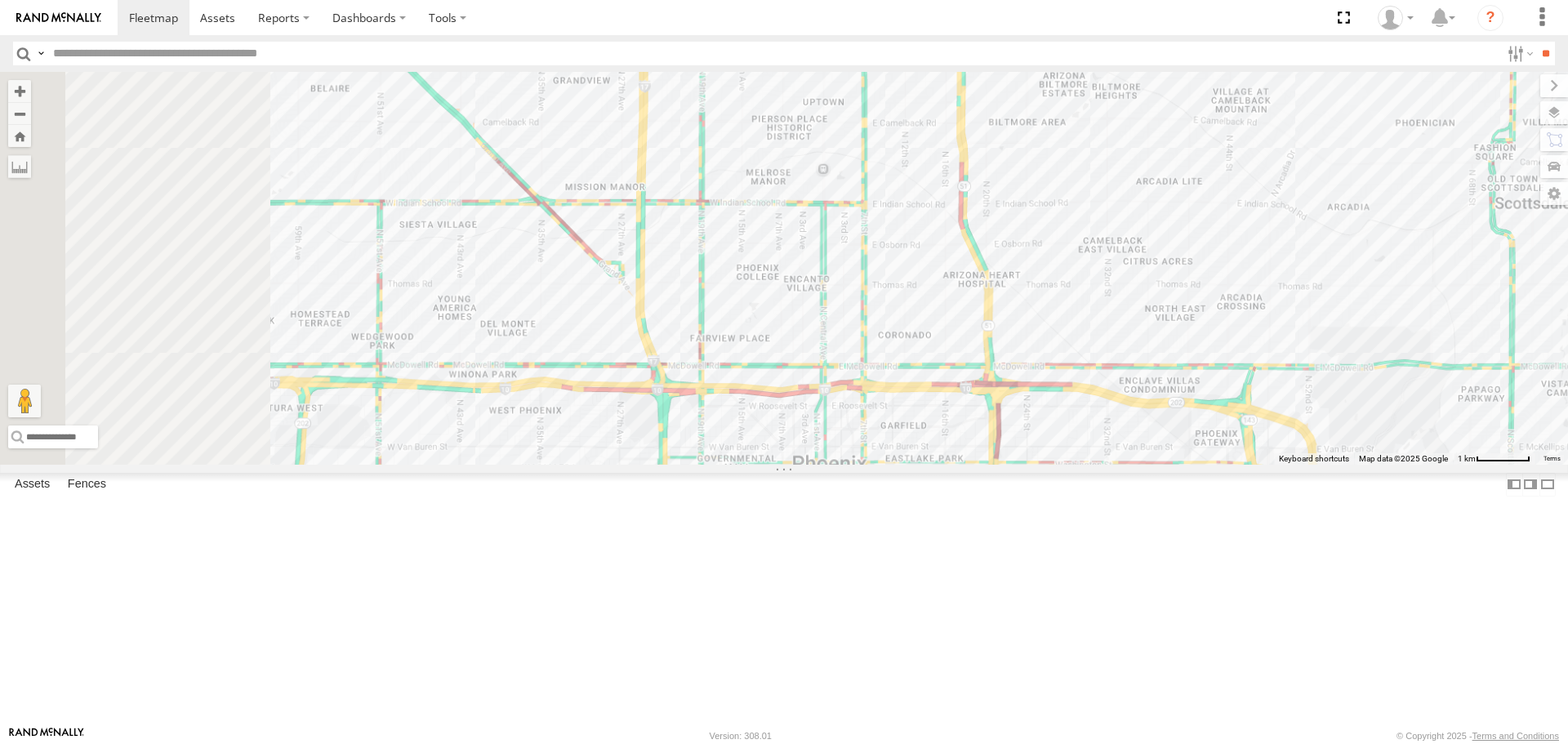
drag, startPoint x: 617, startPoint y: 441, endPoint x: 920, endPoint y: 350, distance: 316.4
click at [920, 350] on div "411 377" at bounding box center [784, 267] width 1568 height 392
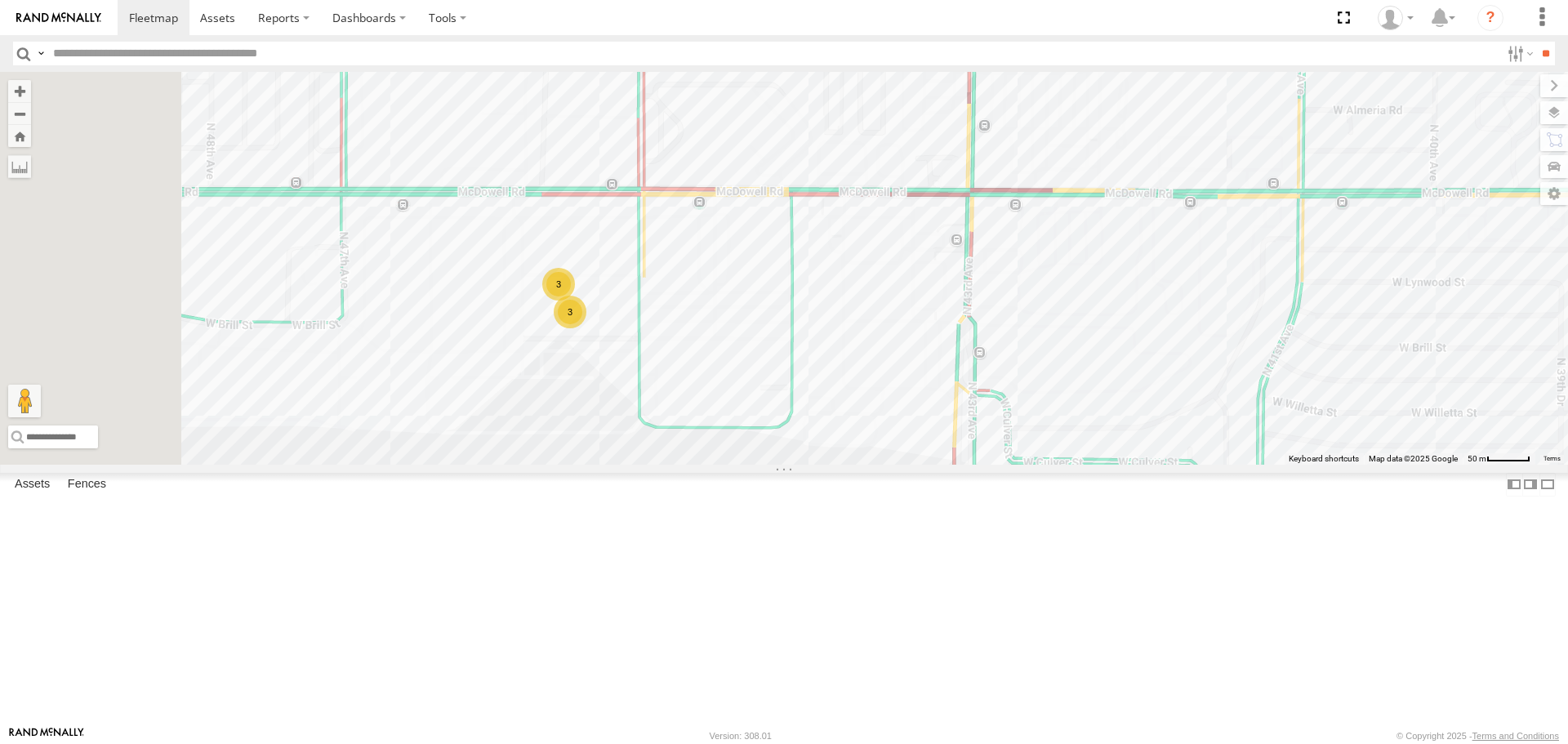
drag, startPoint x: 617, startPoint y: 470, endPoint x: 819, endPoint y: 464, distance: 202.1
click at [819, 464] on div "411 377 3 3" at bounding box center [784, 267] width 1568 height 392
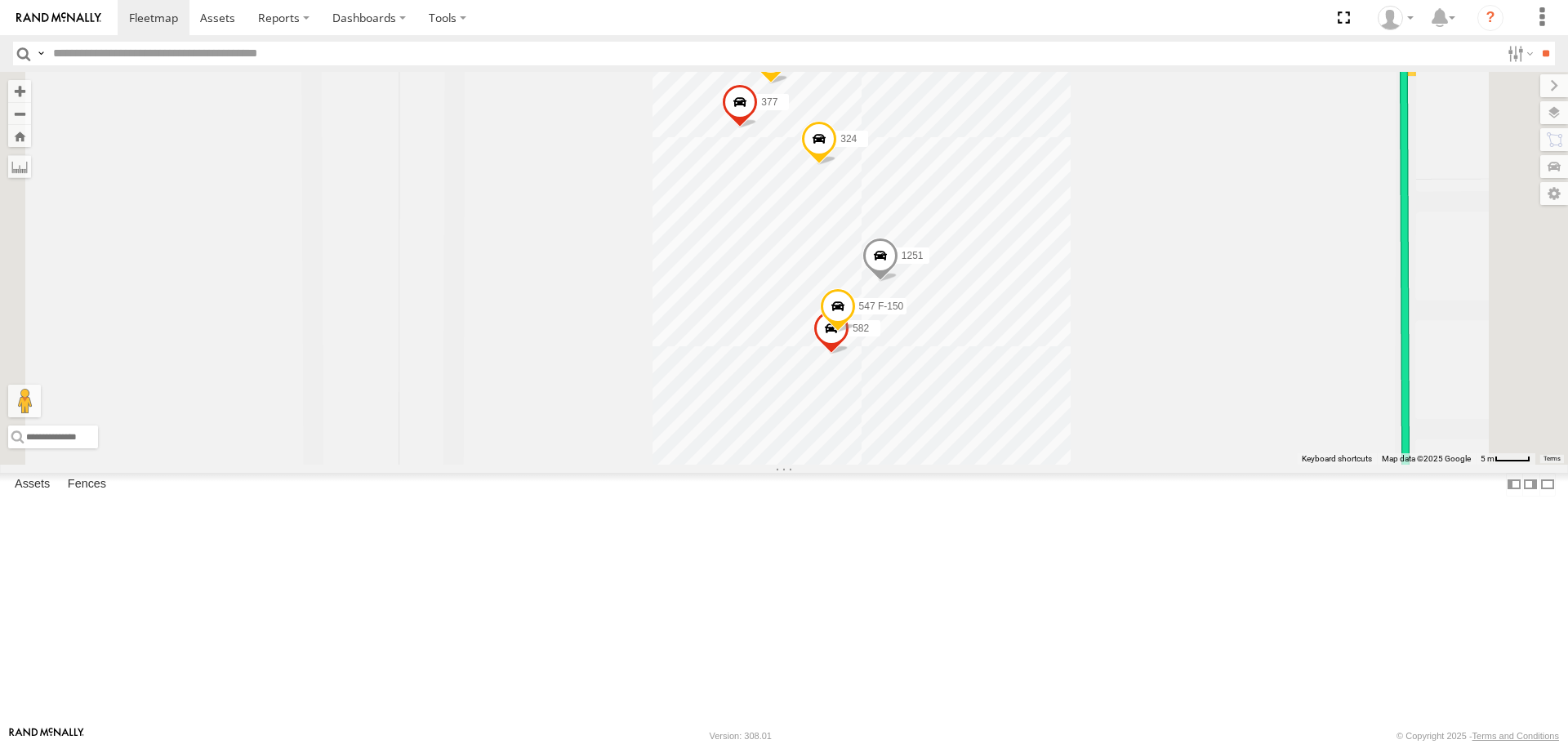
drag, startPoint x: 1118, startPoint y: 377, endPoint x: 1108, endPoint y: 493, distance: 116.4
click at [1108, 464] on div "411 377 1251 324 582 547 F-150 377 595" at bounding box center [784, 267] width 1568 height 392
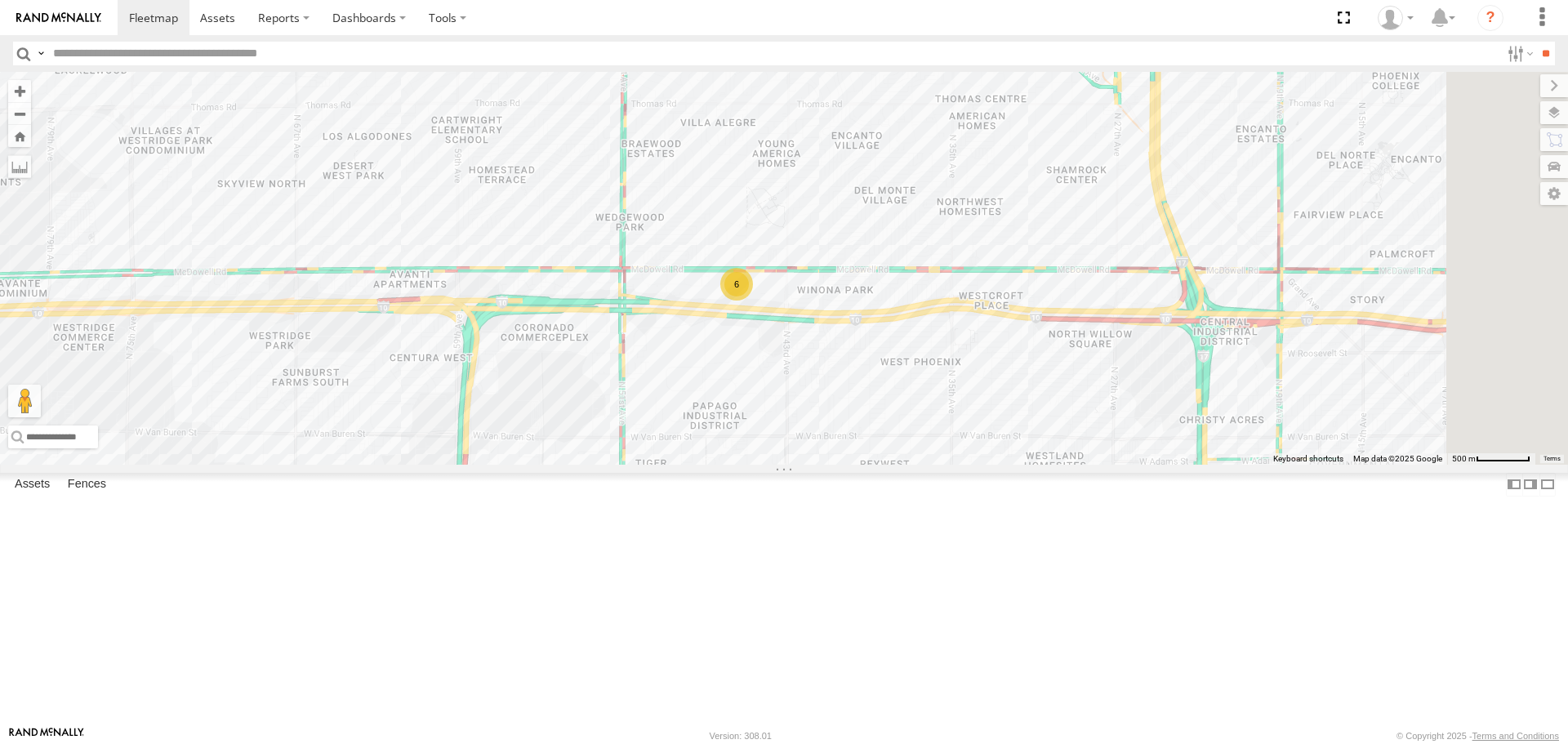
drag, startPoint x: 1180, startPoint y: 532, endPoint x: 992, endPoint y: 461, distance: 201.0
click at [992, 461] on div "411 377 6" at bounding box center [784, 267] width 1568 height 392
